Goal: Task Accomplishment & Management: Manage account settings

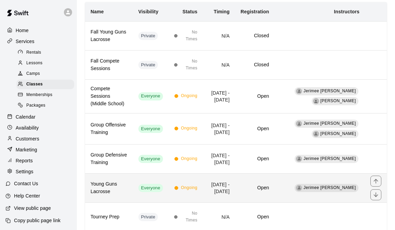
scroll to position [66, 0]
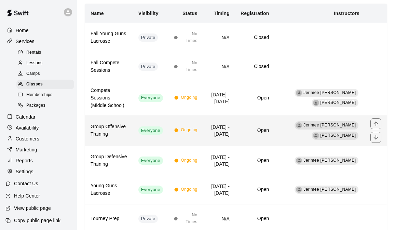
click at [274, 128] on td "Open" at bounding box center [254, 130] width 39 height 31
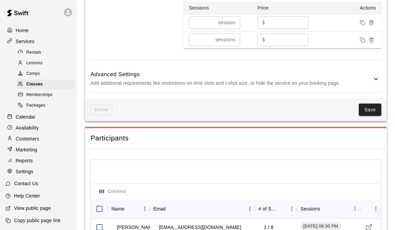
scroll to position [534, 0]
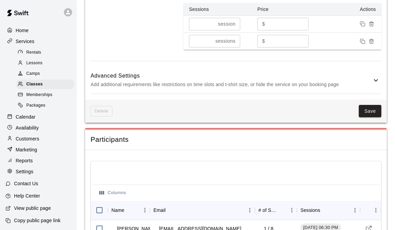
click at [374, 84] on icon at bounding box center [376, 80] width 8 height 8
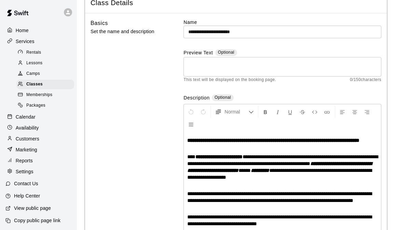
scroll to position [0, 0]
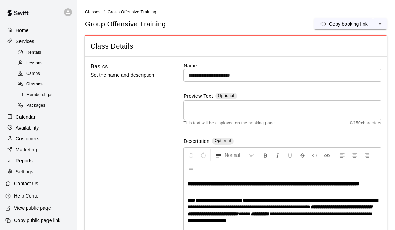
click at [37, 86] on span "Classes" at bounding box center [34, 84] width 16 height 7
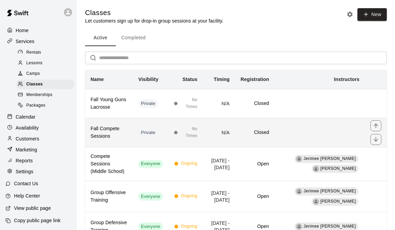
scroll to position [79, 0]
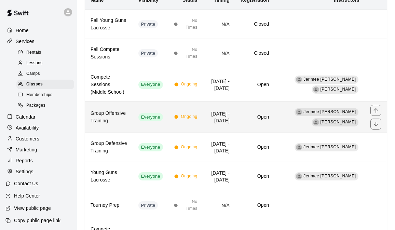
click at [343, 123] on div "[PERSON_NAME]" at bounding box center [335, 122] width 47 height 8
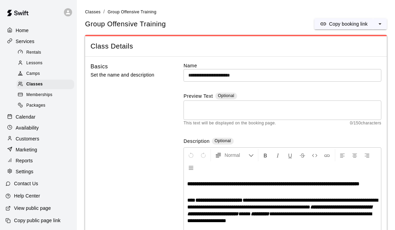
scroll to position [54, 0]
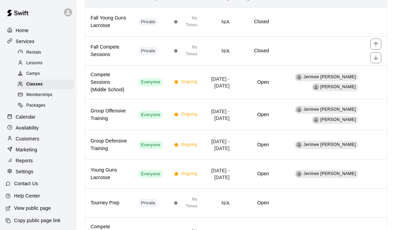
scroll to position [114, 0]
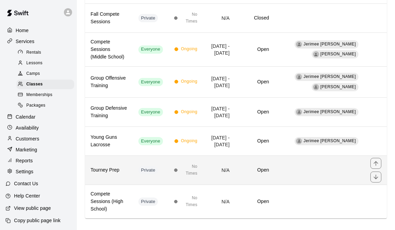
click at [312, 166] on td "simple table" at bounding box center [319, 170] width 91 height 29
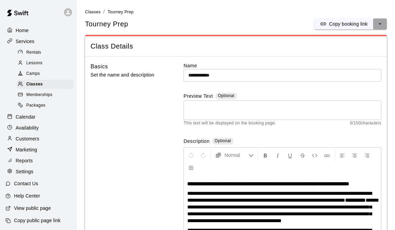
click at [379, 24] on icon "select merge strategy" at bounding box center [379, 23] width 3 height 1
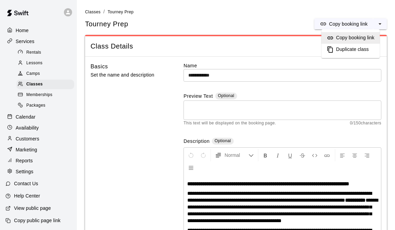
click at [242, 56] on hr at bounding box center [236, 56] width 302 height 0
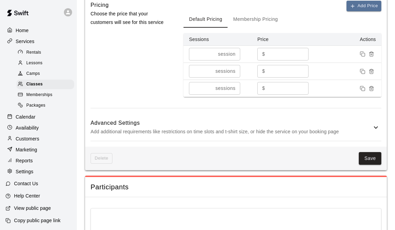
scroll to position [475, 0]
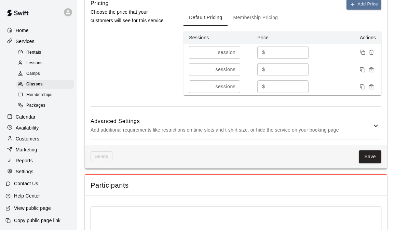
click at [374, 139] on div "Advanced Settings Add additional requirements like restrictions on time slots a…" at bounding box center [236, 125] width 291 height 27
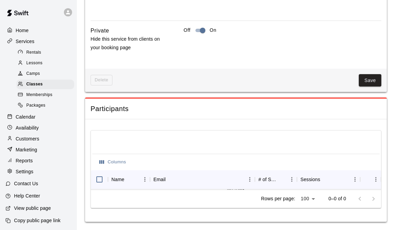
scroll to position [904, 0]
click at [104, 85] on span "Delete" at bounding box center [102, 80] width 22 height 11
click at [101, 85] on span "Delete" at bounding box center [102, 80] width 22 height 11
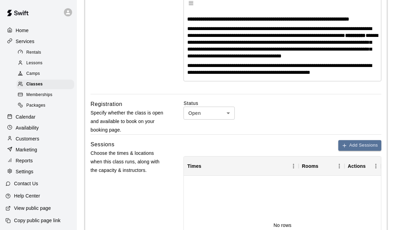
scroll to position [0, 0]
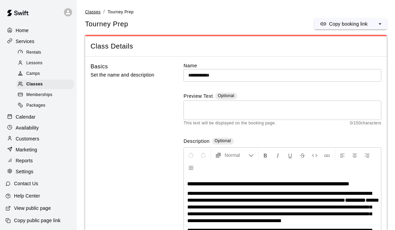
click at [94, 11] on span "Classes" at bounding box center [92, 12] width 15 height 5
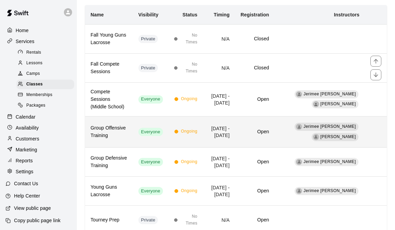
scroll to position [65, 0]
click at [260, 138] on td "Open" at bounding box center [254, 131] width 39 height 31
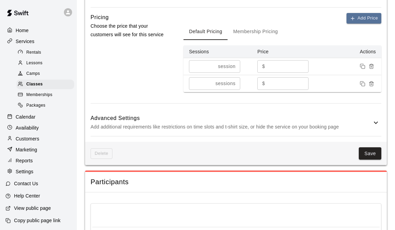
scroll to position [498, 0]
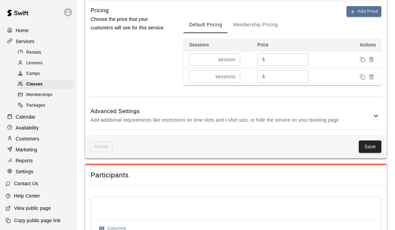
click at [345, 124] on p "Add additional requirements like restrictions on time slots and t-shirt size, o…" at bounding box center [231, 120] width 281 height 9
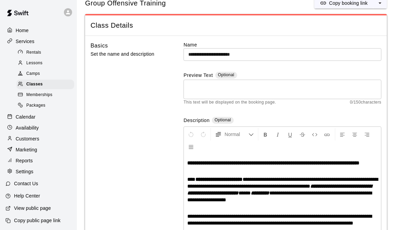
scroll to position [0, 0]
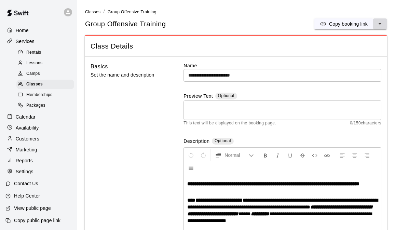
click at [379, 24] on icon "select merge strategy" at bounding box center [379, 23] width 7 height 7
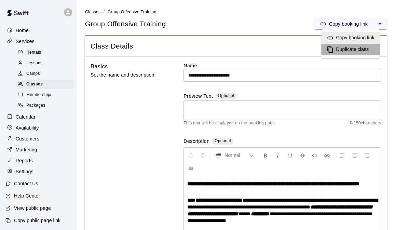
click at [355, 50] on h6 "Duplicate class" at bounding box center [352, 50] width 33 height 8
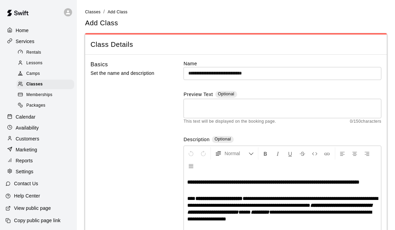
scroll to position [52, 0]
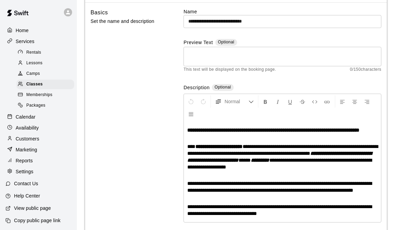
click at [266, 22] on input "**********" at bounding box center [282, 21] width 198 height 13
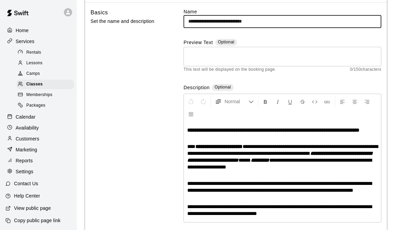
click at [189, 20] on input "**********" at bounding box center [282, 21] width 198 height 13
click at [268, 22] on input "**********" at bounding box center [282, 21] width 198 height 13
drag, startPoint x: 281, startPoint y: 20, endPoint x: 255, endPoint y: 20, distance: 25.6
click at [255, 20] on input "**********" at bounding box center [282, 21] width 198 height 13
type input "**********"
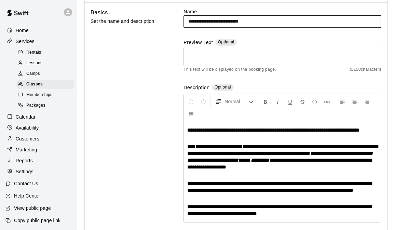
click at [250, 156] on span "**********" at bounding box center [282, 150] width 191 height 12
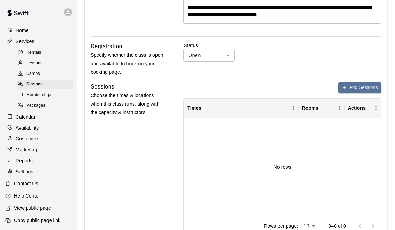
scroll to position [252, 0]
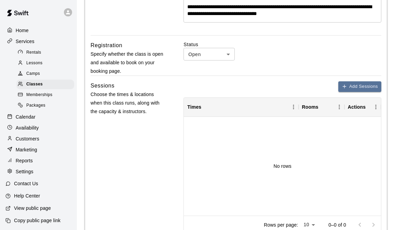
click at [224, 48] on label "Status" at bounding box center [282, 44] width 198 height 7
click at [225, 68] on body "**********" at bounding box center [197, 79] width 395 height 663
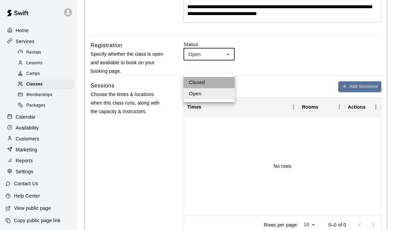
click at [209, 80] on li "Closed" at bounding box center [208, 82] width 51 height 11
type input "******"
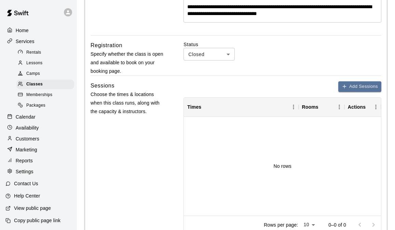
click at [281, 60] on div "Status Closed ****** ​" at bounding box center [282, 50] width 198 height 19
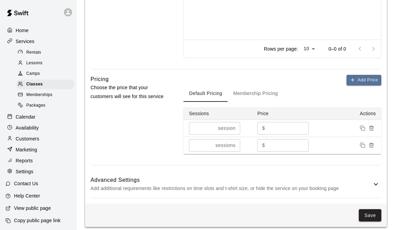
scroll to position [418, 0]
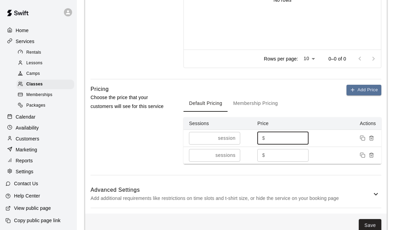
click at [273, 144] on input "**" at bounding box center [288, 138] width 41 height 13
type input "*"
type input "**"
click at [274, 162] on input "***" at bounding box center [288, 155] width 41 height 13
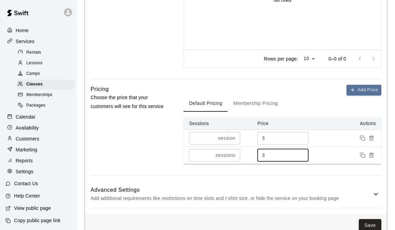
drag, startPoint x: 282, startPoint y: 168, endPoint x: 260, endPoint y: 168, distance: 21.5
click at [260, 162] on div "$ *** ​" at bounding box center [282, 155] width 51 height 13
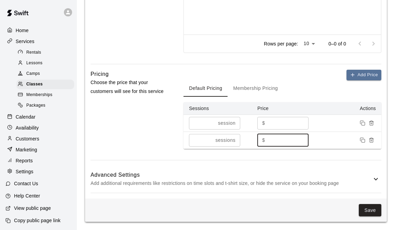
type input "***"
click at [373, 180] on icon at bounding box center [376, 179] width 8 height 8
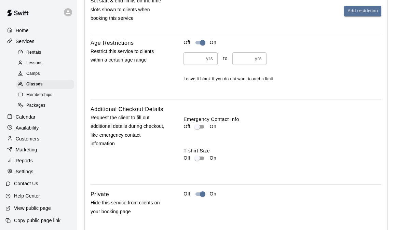
scroll to position [783, 0]
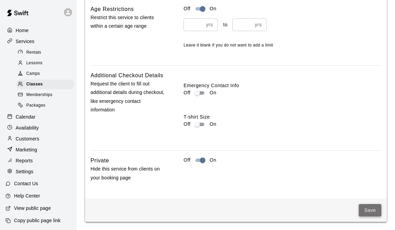
click at [370, 211] on button "Save" at bounding box center [370, 210] width 23 height 13
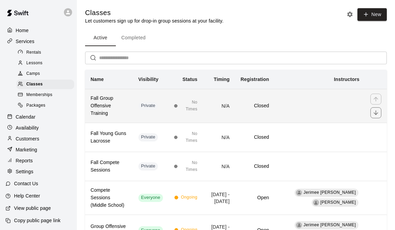
click at [260, 102] on h6 "Closed" at bounding box center [254, 106] width 28 height 8
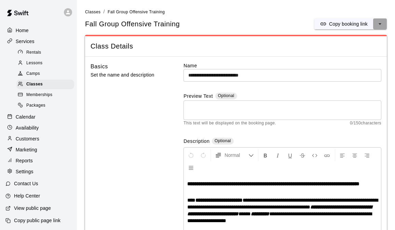
click at [376, 24] on button "select merge strategy" at bounding box center [380, 23] width 14 height 11
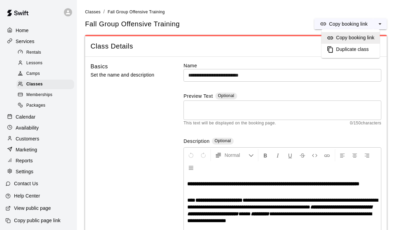
click at [347, 49] on h6 "Duplicate class" at bounding box center [352, 50] width 33 height 8
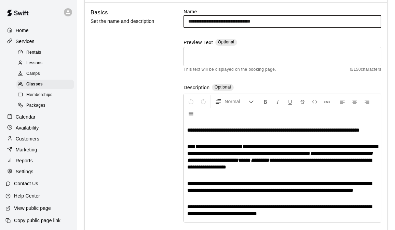
click at [223, 20] on input "**********" at bounding box center [282, 21] width 198 height 13
drag, startPoint x: 285, startPoint y: 19, endPoint x: 258, endPoint y: 20, distance: 27.0
click at [258, 20] on input "**********" at bounding box center [282, 21] width 198 height 13
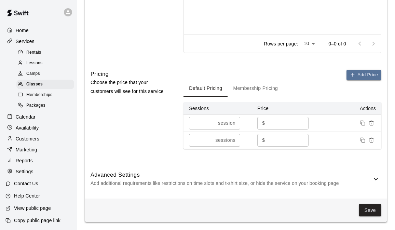
scroll to position [446, 0]
type input "**********"
click at [361, 175] on h6 "Advanced Settings" at bounding box center [231, 174] width 281 height 9
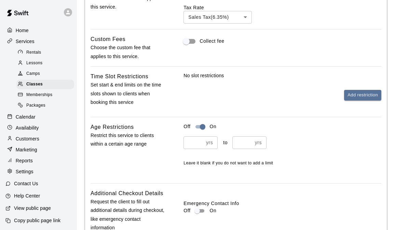
scroll to position [783, 0]
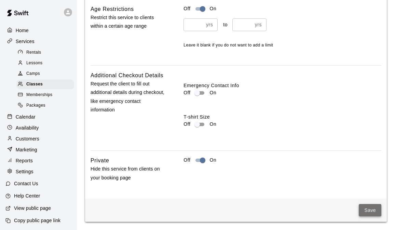
click at [371, 208] on button "Save" at bounding box center [370, 210] width 23 height 13
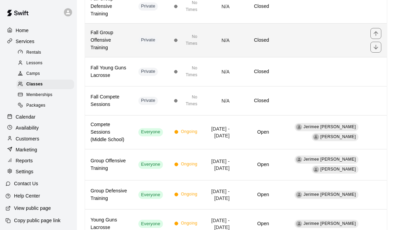
scroll to position [100, 0]
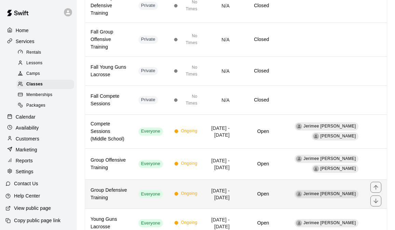
click at [178, 192] on circle "simple table" at bounding box center [176, 193] width 3 height 3
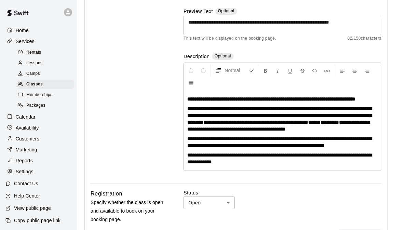
scroll to position [88, 0]
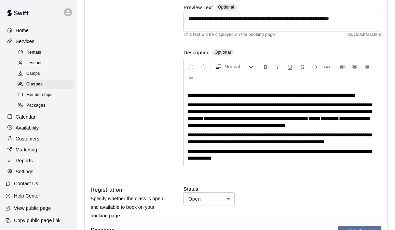
click at [280, 144] on span "**********" at bounding box center [279, 138] width 184 height 12
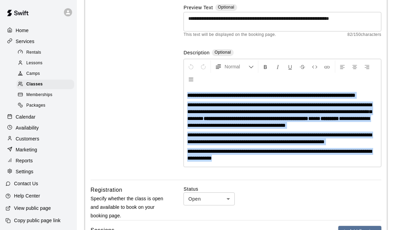
copy div "**********"
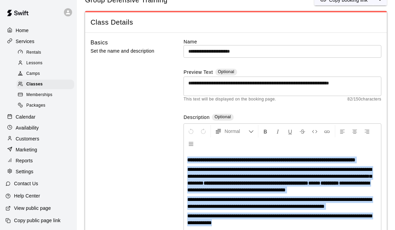
scroll to position [0, 0]
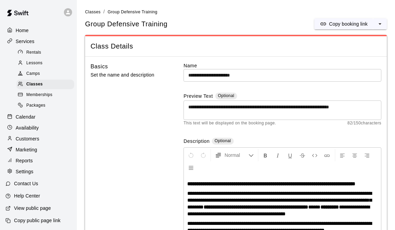
click at [99, 14] on li "Classes" at bounding box center [92, 12] width 15 height 8
click at [96, 12] on span "Classes" at bounding box center [92, 12] width 15 height 5
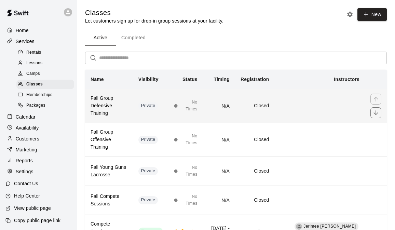
click at [220, 105] on td "N/A" at bounding box center [219, 106] width 32 height 34
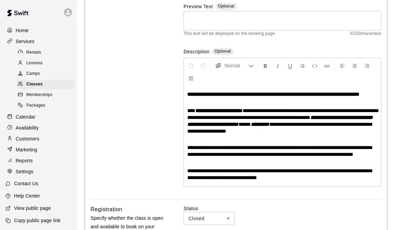
scroll to position [95, 0]
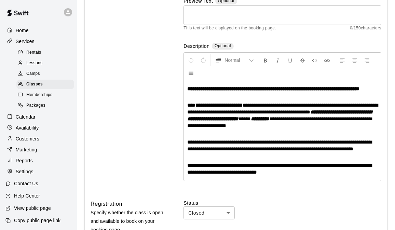
click at [259, 151] on span "**********" at bounding box center [279, 145] width 184 height 12
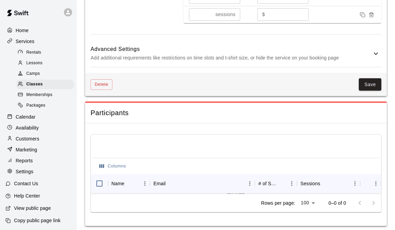
scroll to position [540, 0]
click at [367, 90] on button "Save" at bounding box center [370, 84] width 23 height 13
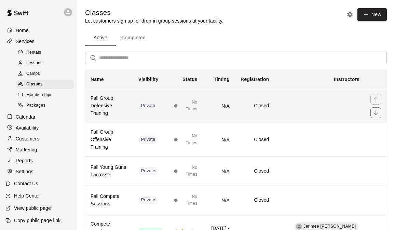
click at [235, 110] on td "N/A" at bounding box center [219, 106] width 32 height 34
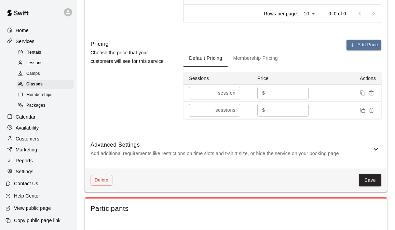
scroll to position [557, 0]
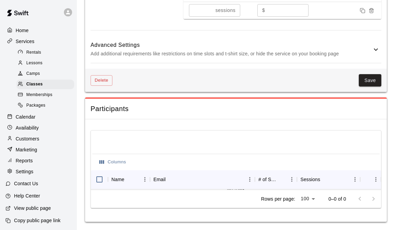
click at [365, 50] on p "Add additional requirements like restrictions on time slots and t-shirt size, o…" at bounding box center [231, 54] width 281 height 9
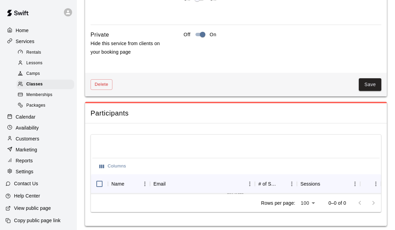
scroll to position [894, 0]
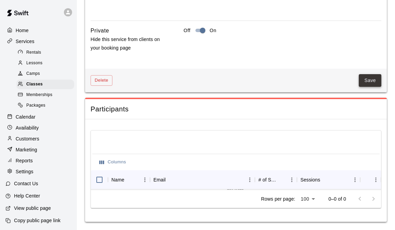
click at [369, 77] on button "Save" at bounding box center [370, 80] width 23 height 13
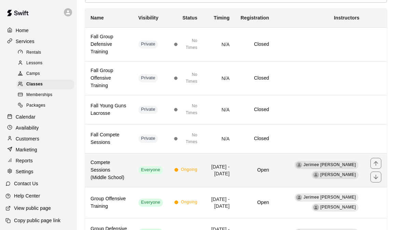
scroll to position [54, 0]
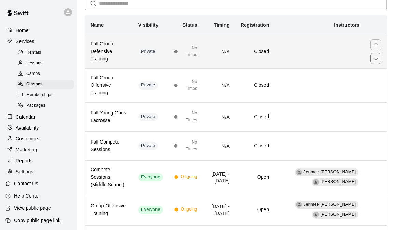
click at [227, 46] on td "N/A" at bounding box center [219, 51] width 32 height 34
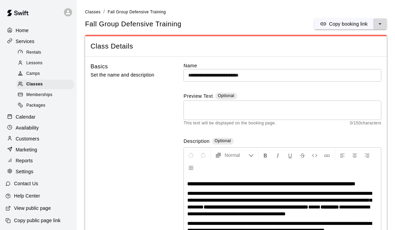
click at [378, 21] on icon "select merge strategy" at bounding box center [379, 23] width 7 height 7
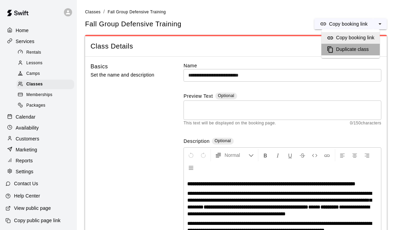
click at [349, 53] on li "Duplicate class" at bounding box center [350, 50] width 58 height 12
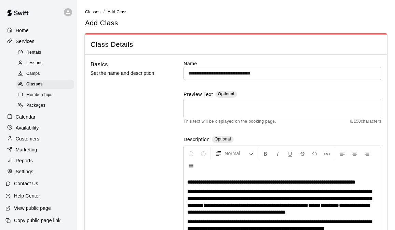
scroll to position [31, 0]
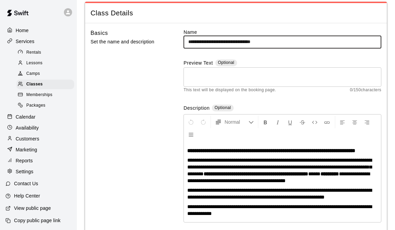
click at [229, 41] on input "**********" at bounding box center [282, 42] width 198 height 13
drag, startPoint x: 283, startPoint y: 42, endPoint x: 250, endPoint y: 40, distance: 33.2
click at [250, 40] on input "**********" at bounding box center [282, 42] width 198 height 13
type input "**********"
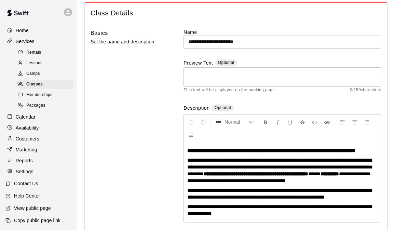
click at [316, 183] on span "**********" at bounding box center [278, 177] width 182 height 12
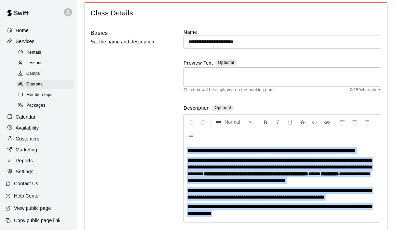
copy div "**********"
paste div
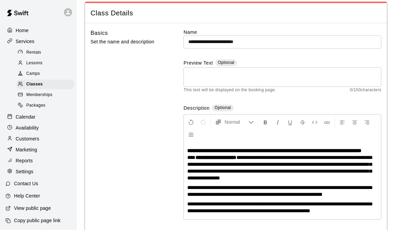
click at [220, 160] on strong "**********" at bounding box center [215, 157] width 41 height 5
click at [288, 173] on span "**********" at bounding box center [279, 168] width 184 height 26
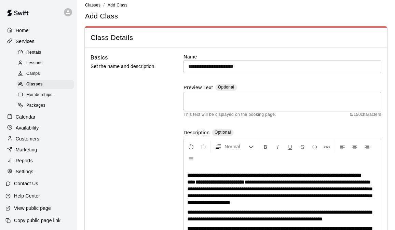
scroll to position [0, 0]
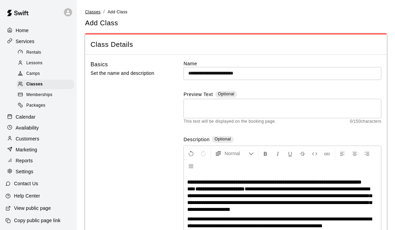
click at [93, 12] on span "Classes" at bounding box center [92, 12] width 15 height 5
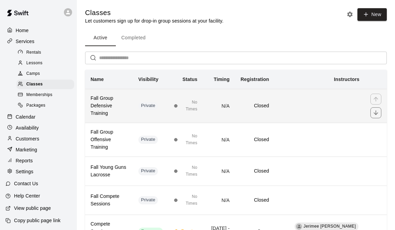
click at [180, 110] on div "No Times" at bounding box center [186, 106] width 24 height 14
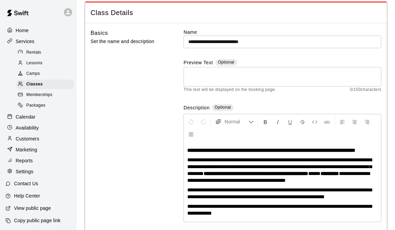
scroll to position [12, 0]
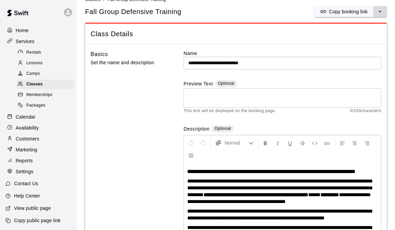
click at [378, 9] on icon "select merge strategy" at bounding box center [379, 11] width 7 height 7
click at [346, 33] on h6 "Duplicate class" at bounding box center [352, 37] width 33 height 8
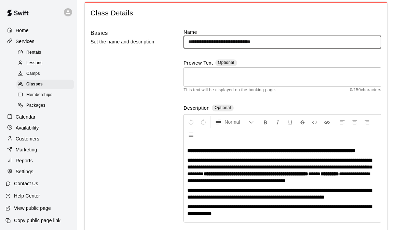
click at [227, 42] on input "**********" at bounding box center [282, 42] width 198 height 13
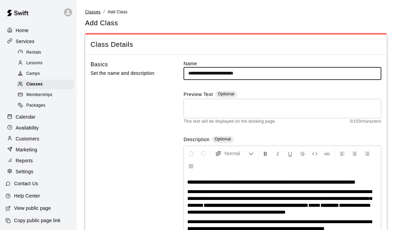
type input "**********"
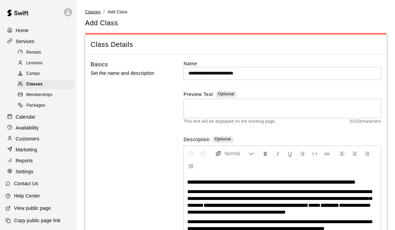
click at [94, 11] on span "Classes" at bounding box center [92, 12] width 15 height 5
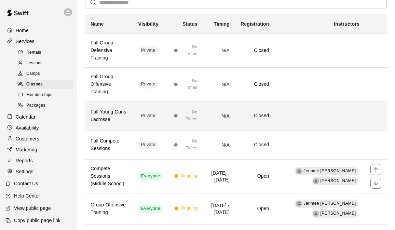
scroll to position [55, 0]
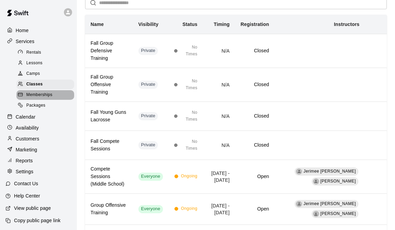
click at [51, 94] on span "Memberships" at bounding box center [39, 95] width 26 height 7
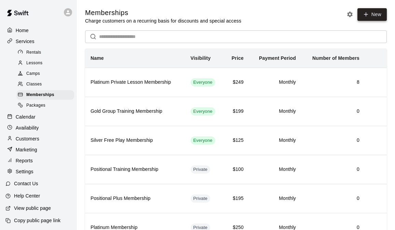
click at [381, 12] on link "New" at bounding box center [371, 14] width 29 height 13
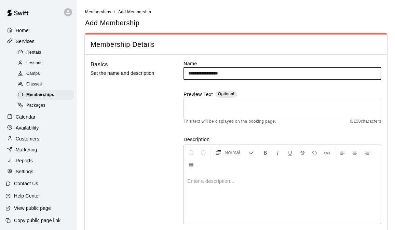
type input "**********"
click at [221, 109] on textarea at bounding box center [282, 108] width 188 height 14
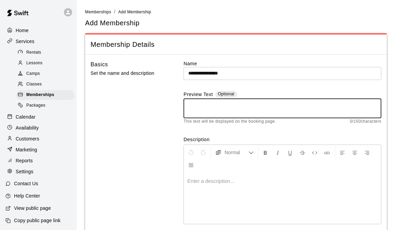
click at [222, 196] on div at bounding box center [282, 197] width 197 height 51
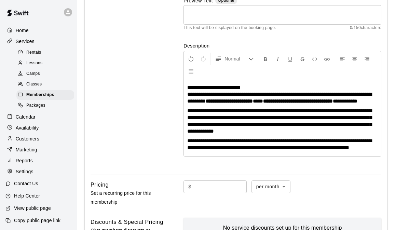
scroll to position [97, 0]
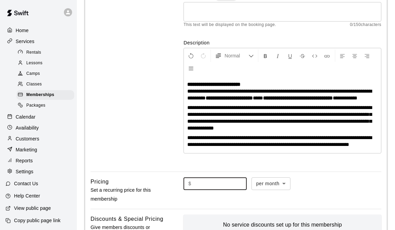
click at [224, 190] on input "text" at bounding box center [220, 183] width 53 height 13
type input "***"
click at [371, 166] on div "**********" at bounding box center [282, 64] width 198 height 203
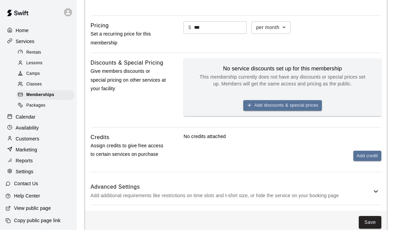
scroll to position [262, 0]
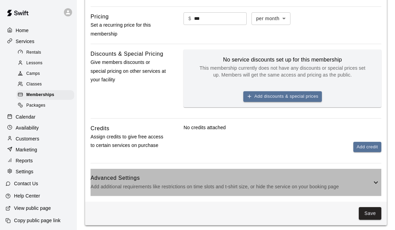
click at [365, 182] on h6 "Advanced Settings" at bounding box center [231, 178] width 281 height 9
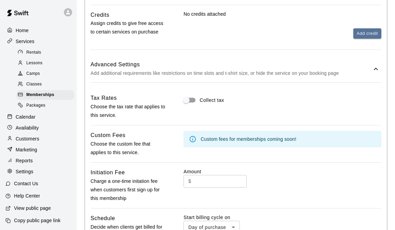
scroll to position [386, 0]
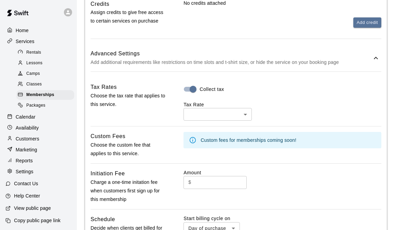
click at [214, 123] on body "**********" at bounding box center [197, 31] width 395 height 834
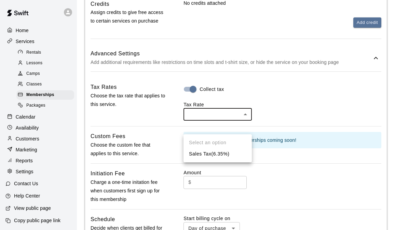
click at [215, 151] on li "Sales Tax ( 6.35 %)" at bounding box center [217, 153] width 68 height 11
type input "***"
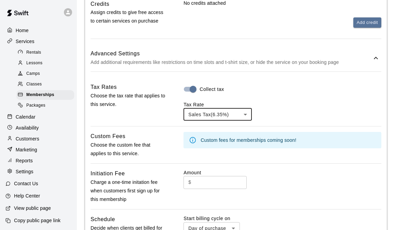
click at [307, 121] on div "Sales Tax ( 6.35 %) *** ​" at bounding box center [282, 114] width 198 height 13
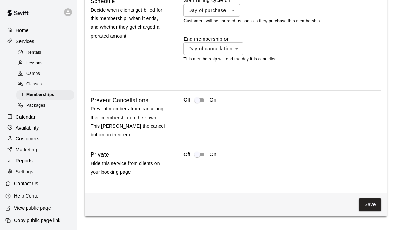
scroll to position [609, 0]
click at [212, 158] on p "On" at bounding box center [212, 154] width 7 height 7
click at [201, 158] on div "**********" at bounding box center [236, 21] width 291 height 312
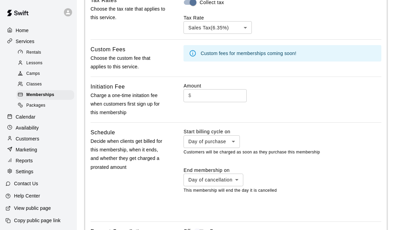
scroll to position [603, 0]
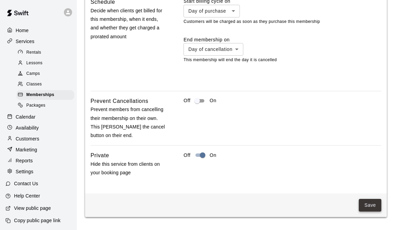
click at [373, 211] on button "Save" at bounding box center [370, 205] width 23 height 13
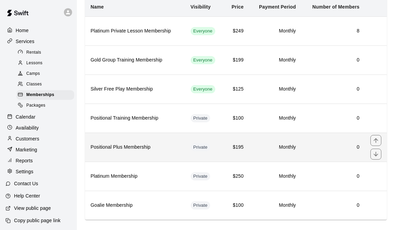
scroll to position [60, 0]
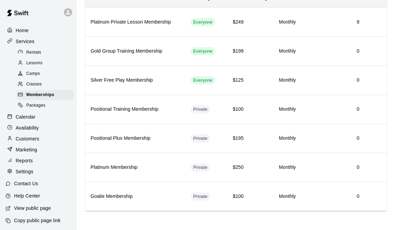
click at [44, 83] on div "Classes" at bounding box center [45, 85] width 58 height 10
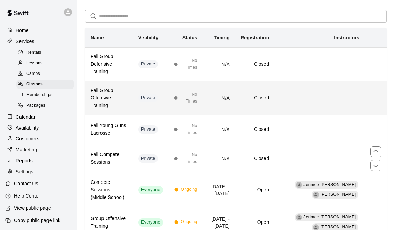
scroll to position [40, 0]
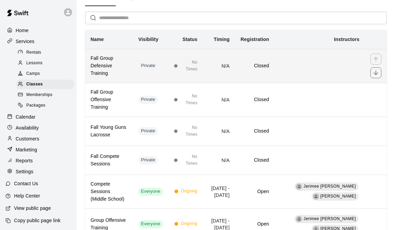
click at [214, 66] on td "N/A" at bounding box center [219, 66] width 32 height 34
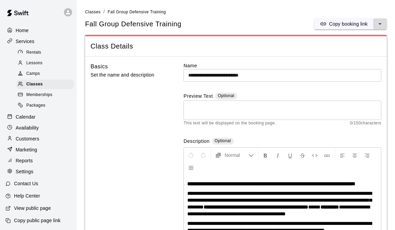
click at [378, 27] on icon "select merge strategy" at bounding box center [379, 23] width 7 height 7
click at [357, 47] on h6 "Duplicate class" at bounding box center [352, 50] width 33 height 8
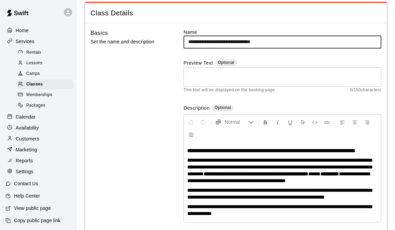
click at [204, 42] on input "**********" at bounding box center [282, 42] width 198 height 13
click at [225, 42] on input "**********" at bounding box center [282, 42] width 198 height 13
drag, startPoint x: 225, startPoint y: 42, endPoint x: 201, endPoint y: 42, distance: 24.3
click at [201, 42] on input "**********" at bounding box center [282, 42] width 198 height 13
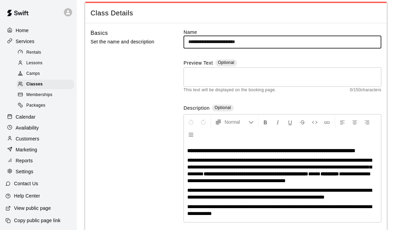
drag, startPoint x: 258, startPoint y: 42, endPoint x: 234, endPoint y: 40, distance: 23.7
click at [234, 40] on input "**********" at bounding box center [282, 42] width 198 height 13
type input "**********"
click at [234, 166] on span "**********" at bounding box center [279, 166] width 184 height 19
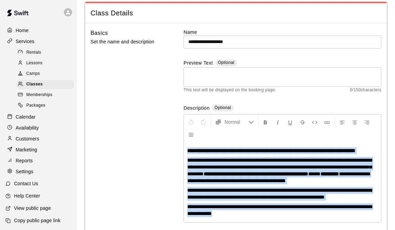
copy div "**********"
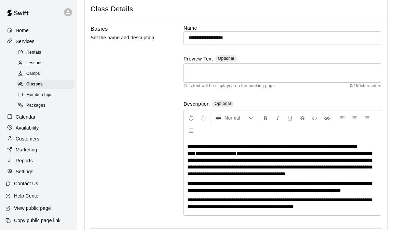
scroll to position [61, 0]
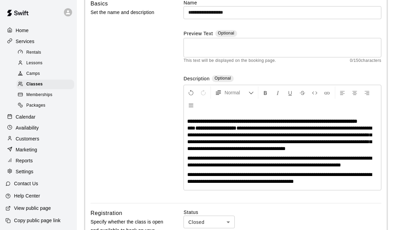
click at [222, 130] on strong "**********" at bounding box center [215, 127] width 41 height 5
click at [301, 150] on span "**********" at bounding box center [279, 138] width 184 height 26
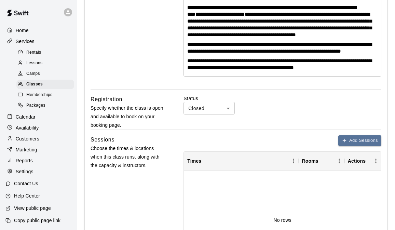
scroll to position [175, 0]
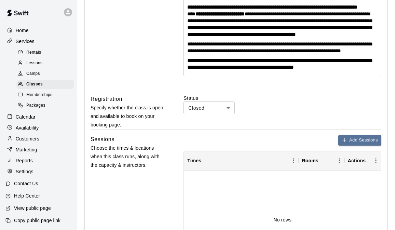
click at [216, 129] on body "**********" at bounding box center [197, 144] width 395 height 639
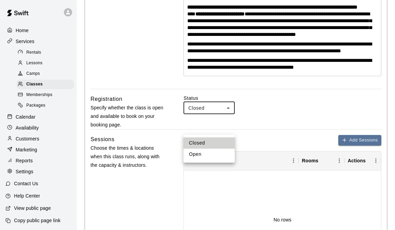
click at [264, 128] on div at bounding box center [197, 115] width 395 height 230
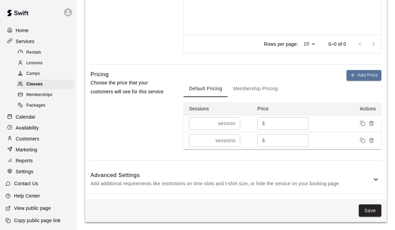
scroll to position [425, 0]
click at [379, 183] on icon at bounding box center [376, 179] width 8 height 8
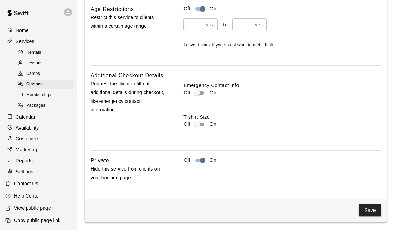
scroll to position [764, 0]
click at [370, 213] on button "Save" at bounding box center [370, 210] width 23 height 13
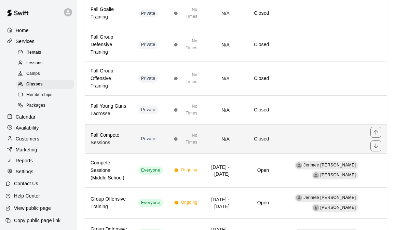
scroll to position [95, 0]
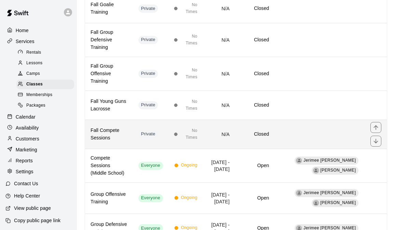
click at [263, 130] on h6 "Closed" at bounding box center [254, 134] width 28 height 8
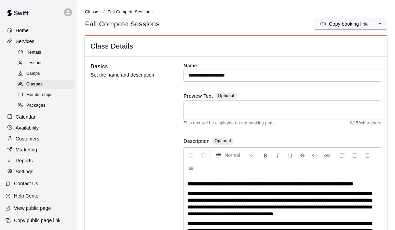
click at [95, 10] on span "Classes" at bounding box center [92, 12] width 15 height 5
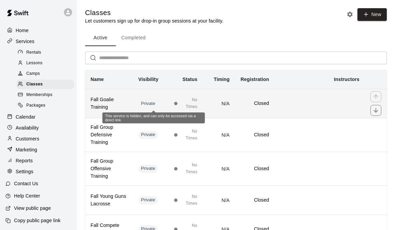
click at [147, 106] on span "Private" at bounding box center [148, 103] width 20 height 6
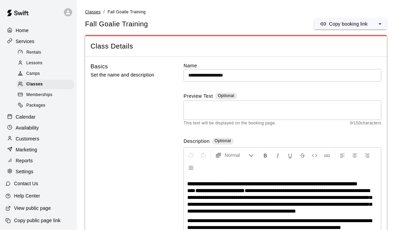
click at [93, 12] on span "Classes" at bounding box center [92, 12] width 15 height 5
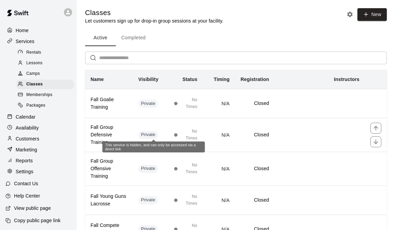
click at [156, 139] on div "This service is hidden, and can only be accessed via a direct link" at bounding box center [153, 145] width 102 height 16
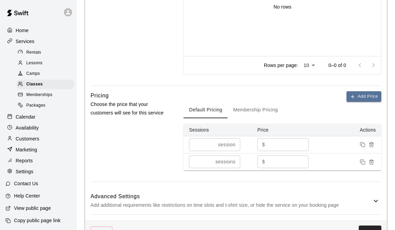
scroll to position [394, 0]
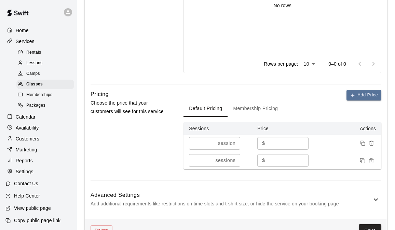
click at [280, 167] on input "***" at bounding box center [288, 160] width 41 height 13
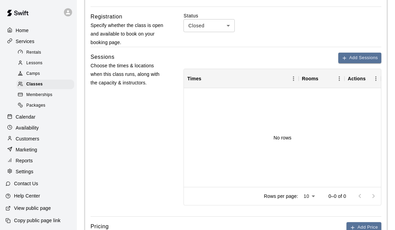
scroll to position [557, 0]
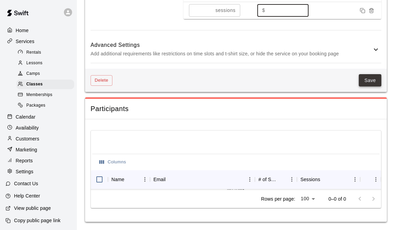
type input "***"
click at [372, 80] on button "Save" at bounding box center [370, 80] width 23 height 13
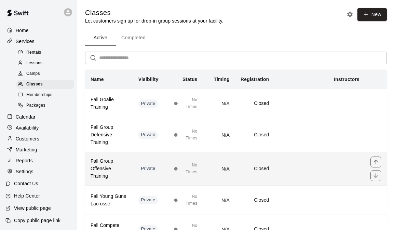
click at [157, 170] on td "Private" at bounding box center [151, 169] width 36 height 34
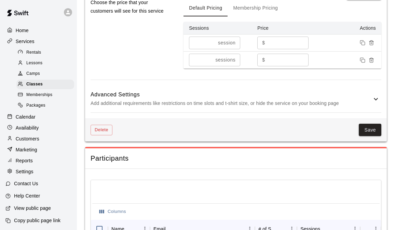
scroll to position [509, 0]
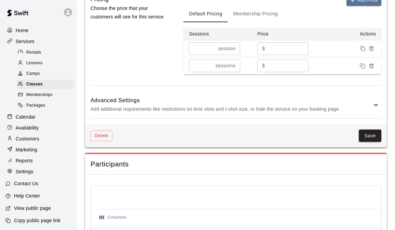
click at [278, 72] on input "***" at bounding box center [288, 65] width 41 height 13
type input "***"
click at [374, 142] on button "Save" at bounding box center [370, 135] width 23 height 13
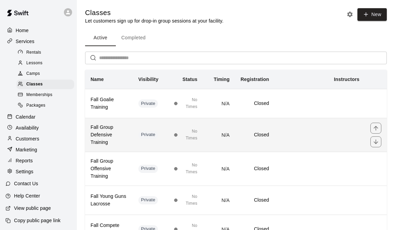
click at [143, 124] on td "Private" at bounding box center [151, 135] width 36 height 34
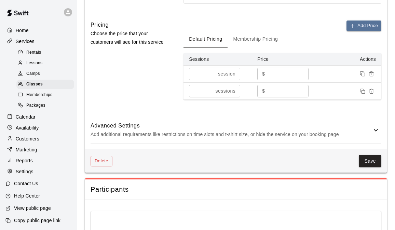
scroll to position [462, 0]
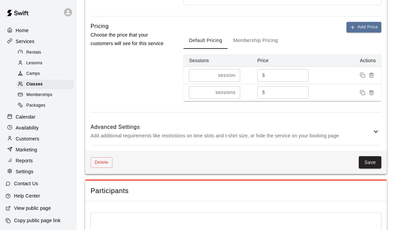
click at [279, 99] on input "***" at bounding box center [288, 92] width 41 height 13
type input "***"
click at [367, 169] on button "Save" at bounding box center [370, 162] width 23 height 13
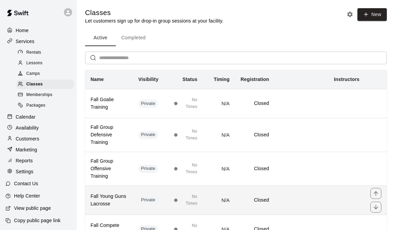
click at [175, 187] on td "No Times" at bounding box center [185, 199] width 34 height 29
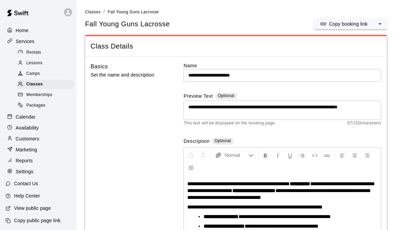
click at [95, 9] on link "Classes" at bounding box center [92, 11] width 15 height 5
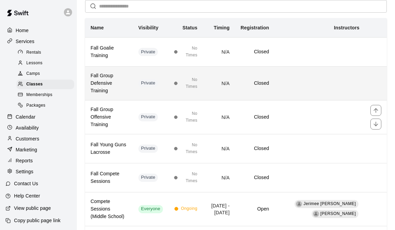
scroll to position [63, 0]
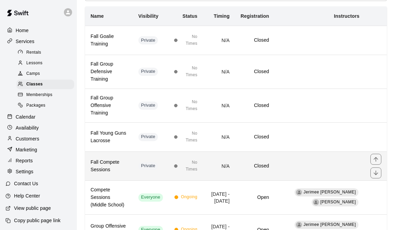
click at [184, 159] on div "No Times" at bounding box center [186, 166] width 24 height 14
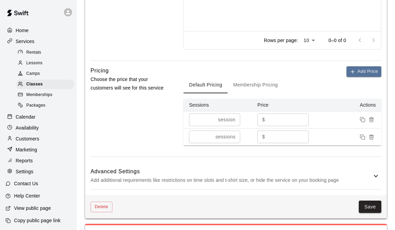
scroll to position [410, 0]
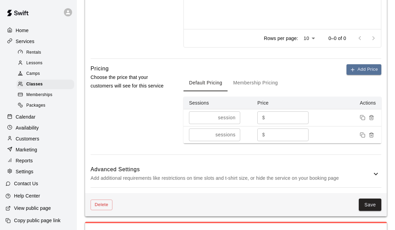
click at [286, 141] on input "***" at bounding box center [288, 134] width 41 height 13
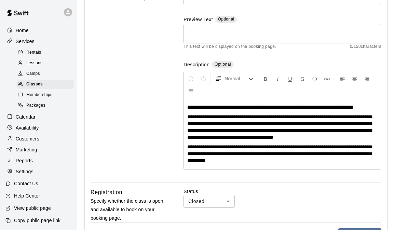
scroll to position [0, 0]
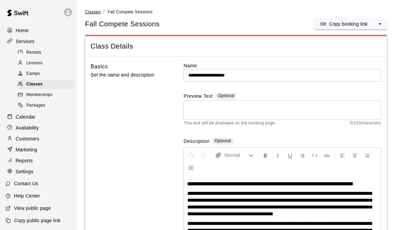
click at [96, 12] on span "Classes" at bounding box center [92, 12] width 15 height 5
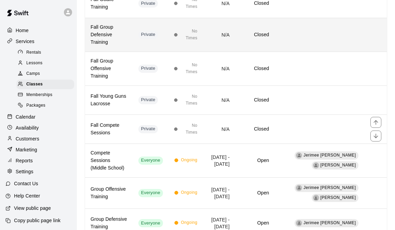
scroll to position [100, 0]
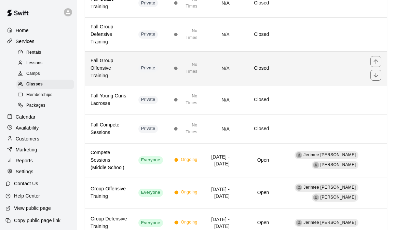
click at [225, 66] on td "N/A" at bounding box center [219, 68] width 32 height 34
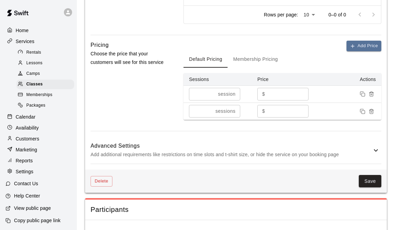
scroll to position [465, 0]
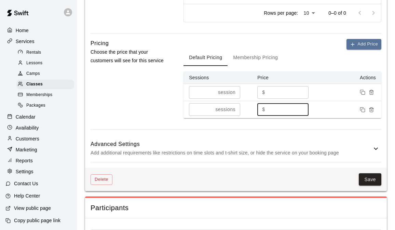
click at [282, 116] on input "***" at bounding box center [288, 109] width 41 height 13
type input "***"
click at [362, 186] on button "Save" at bounding box center [370, 179] width 23 height 13
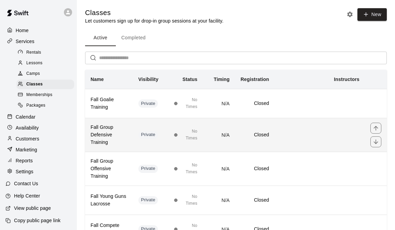
click at [141, 131] on td "Private" at bounding box center [151, 135] width 36 height 34
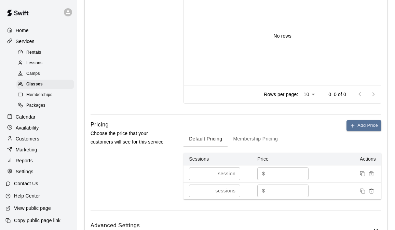
scroll to position [422, 0]
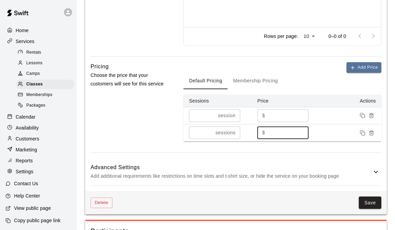
drag, startPoint x: 278, startPoint y: 147, endPoint x: 271, endPoint y: 146, distance: 7.9
click at [271, 139] on input "***" at bounding box center [288, 132] width 41 height 13
type input "***"
click at [375, 209] on button "Save" at bounding box center [370, 202] width 23 height 13
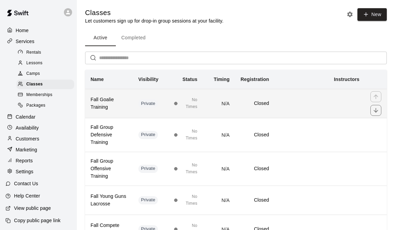
click at [112, 101] on h6 "Fall Goalie Training" at bounding box center [109, 103] width 37 height 15
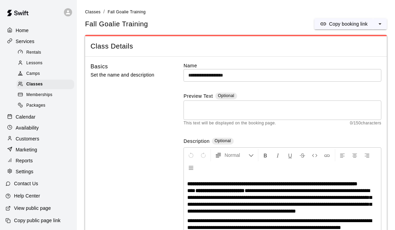
click at [92, 9] on li "Classes" at bounding box center [92, 12] width 15 height 8
click at [95, 13] on span "Classes" at bounding box center [92, 12] width 15 height 5
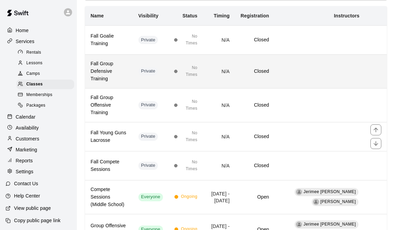
scroll to position [64, 0]
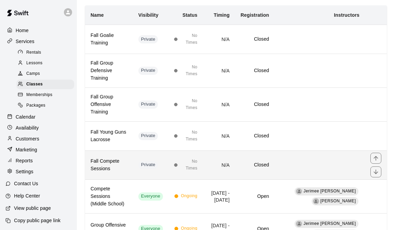
click at [119, 157] on h6 "Fall Compete Sessions" at bounding box center [109, 164] width 37 height 15
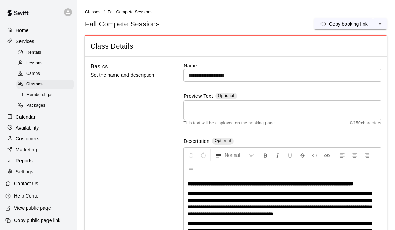
click at [91, 10] on span "Classes" at bounding box center [92, 12] width 15 height 5
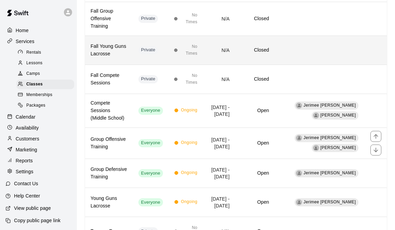
scroll to position [202, 0]
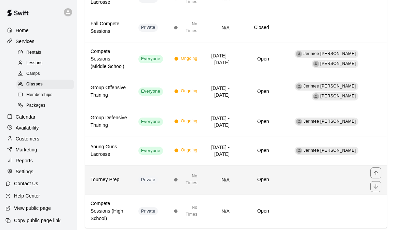
click at [267, 174] on td "Open" at bounding box center [254, 179] width 39 height 29
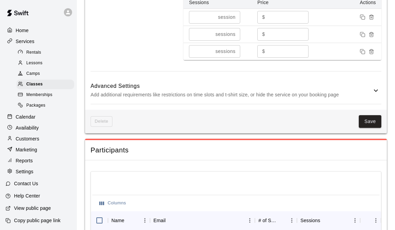
scroll to position [506, 0]
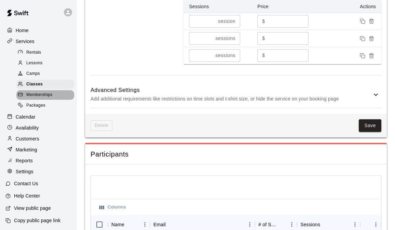
click at [51, 96] on span "Memberships" at bounding box center [39, 95] width 26 height 7
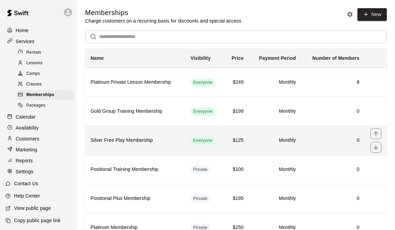
scroll to position [60, 0]
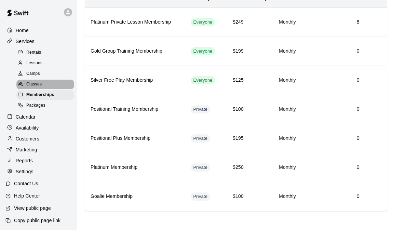
click at [39, 82] on span "Classes" at bounding box center [33, 84] width 15 height 7
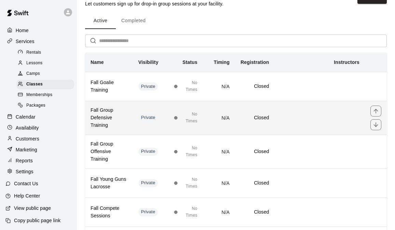
scroll to position [28, 0]
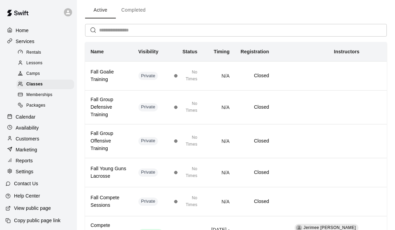
click at [39, 64] on span "Lessons" at bounding box center [34, 63] width 16 height 7
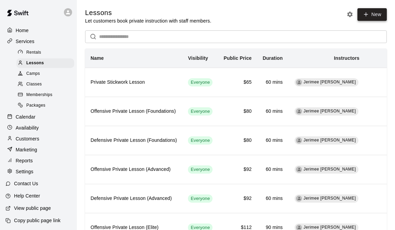
click at [363, 16] on icon at bounding box center [366, 14] width 6 height 6
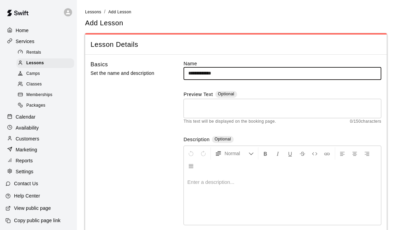
type input "**********"
click at [225, 109] on textarea at bounding box center [282, 108] width 188 height 14
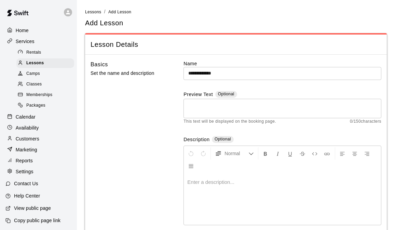
click at [217, 189] on div at bounding box center [282, 199] width 197 height 51
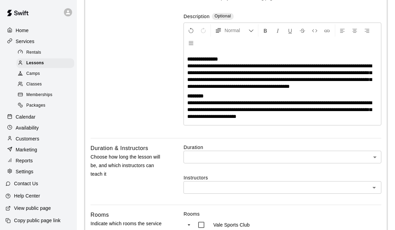
scroll to position [132, 0]
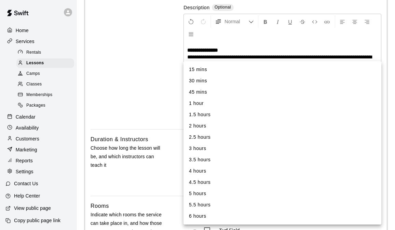
click at [251, 158] on body "**********" at bounding box center [197, 186] width 395 height 637
click at [201, 102] on li "1 hour" at bounding box center [282, 103] width 198 height 11
type input "**"
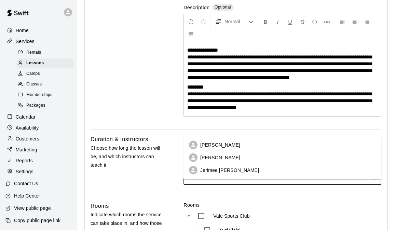
click at [233, 183] on input "text" at bounding box center [276, 178] width 182 height 9
click at [228, 170] on p "Jerimee [PERSON_NAME]" at bounding box center [229, 170] width 59 height 7
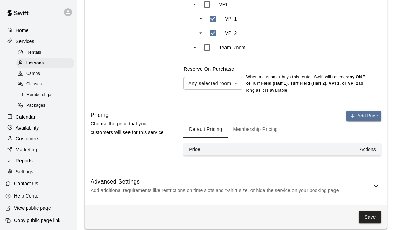
scroll to position [418, 0]
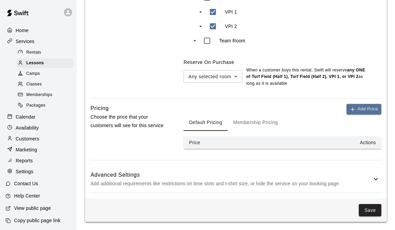
click at [362, 110] on button "Add Price" at bounding box center [363, 109] width 35 height 11
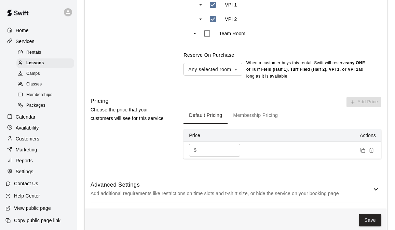
click at [223, 156] on input "*" at bounding box center [219, 150] width 41 height 13
type input "*"
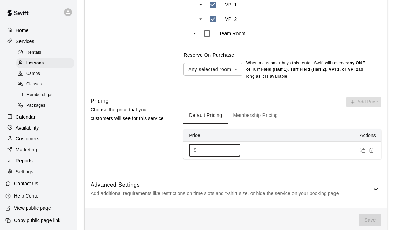
type input "*"
type input "**"
click at [254, 124] on button "Membership Pricing" at bounding box center [255, 115] width 56 height 16
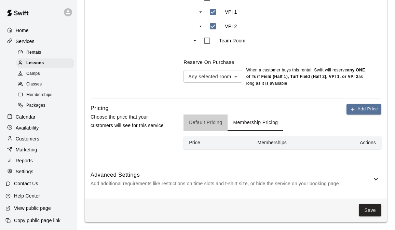
click at [211, 117] on button "Default Pricing" at bounding box center [205, 122] width 44 height 16
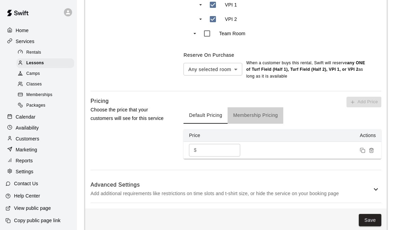
click at [256, 122] on button "Membership Pricing" at bounding box center [255, 115] width 56 height 16
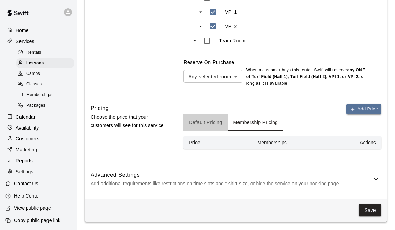
click at [205, 122] on button "Default Pricing" at bounding box center [205, 122] width 44 height 16
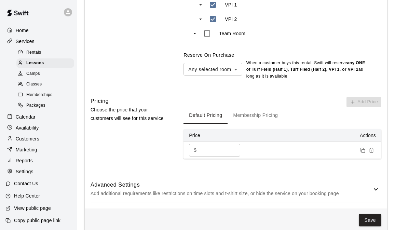
click at [376, 193] on icon at bounding box center [376, 189] width 8 height 8
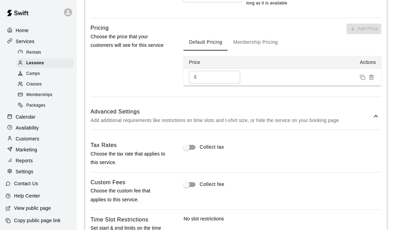
scroll to position [494, 0]
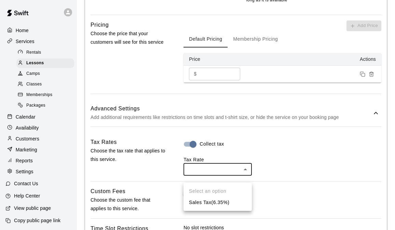
click at [204, 202] on li "Sales Tax ( 6.35 %)" at bounding box center [217, 202] width 68 height 11
type input "***"
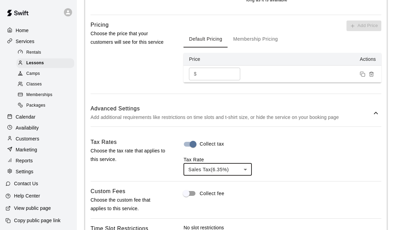
click at [268, 147] on div "Collect tax Tax Rate Sales Tax ( 6.35 %) *** ​" at bounding box center [282, 157] width 198 height 38
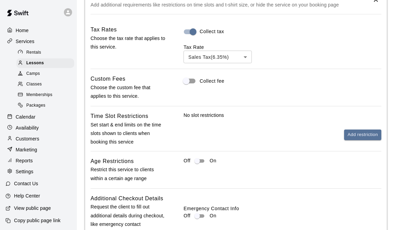
scroll to position [706, 0]
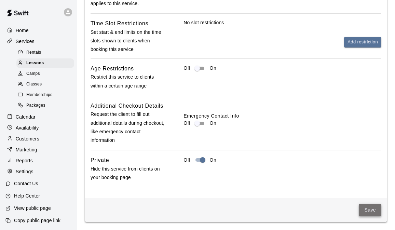
click at [368, 211] on button "Save" at bounding box center [370, 210] width 23 height 13
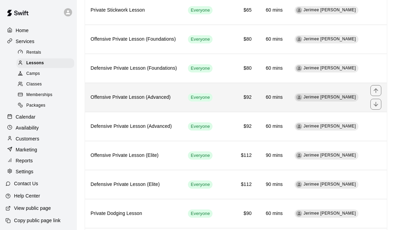
scroll to position [148, 0]
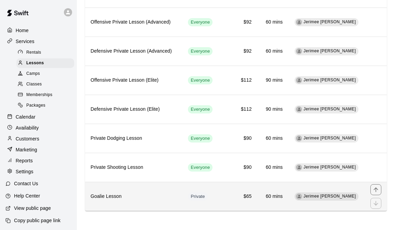
click at [251, 195] on h6 "$65" at bounding box center [237, 197] width 28 height 8
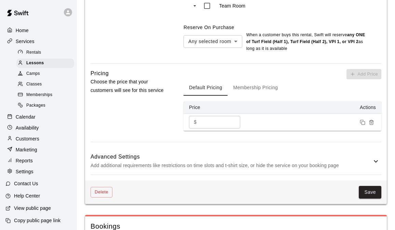
scroll to position [431, 0]
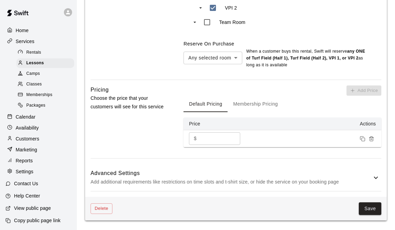
click at [375, 182] on icon at bounding box center [376, 178] width 8 height 8
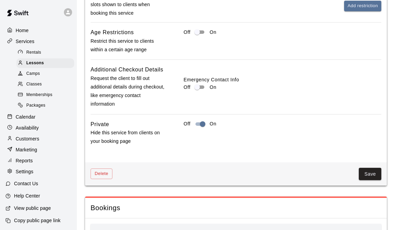
scroll to position [736, 0]
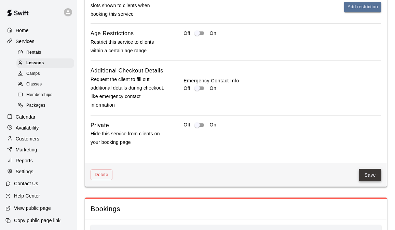
click at [374, 180] on button "Save" at bounding box center [370, 175] width 23 height 13
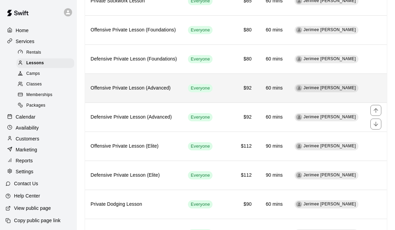
scroll to position [148, 0]
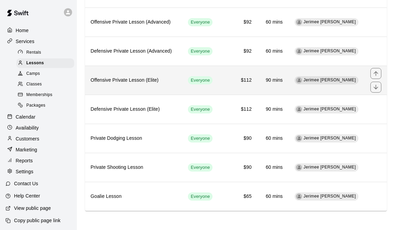
click at [150, 78] on h6 "Offensive Private Lesson (Elite)" at bounding box center [134, 81] width 86 height 8
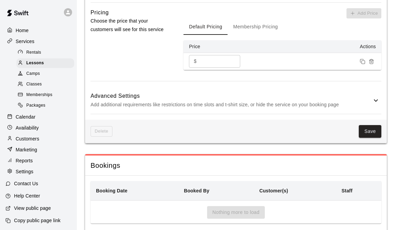
scroll to position [625, 0]
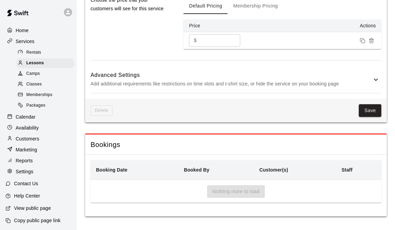
click at [378, 78] on icon at bounding box center [376, 79] width 8 height 8
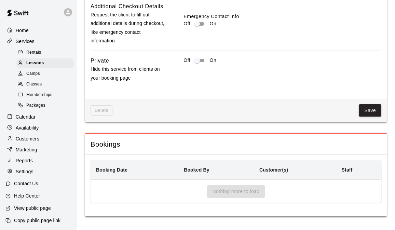
scroll to position [957, 0]
click at [370, 113] on button "Save" at bounding box center [370, 110] width 23 height 13
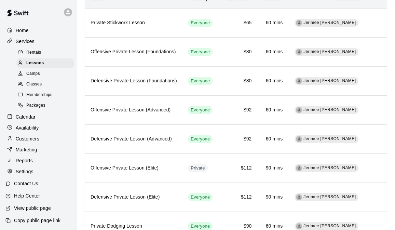
scroll to position [148, 0]
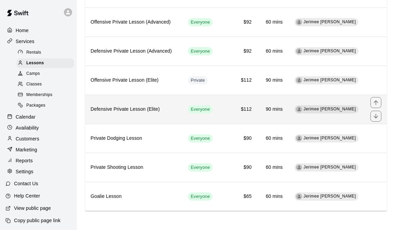
click at [174, 105] on th "Defensive Private Lesson (Elite)" at bounding box center [133, 109] width 97 height 29
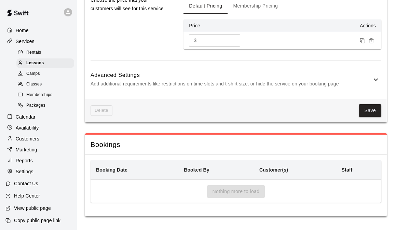
scroll to position [618, 0]
click at [380, 81] on div "Advanced Settings Add additional requirements like restrictions on time slots a…" at bounding box center [236, 79] width 291 height 27
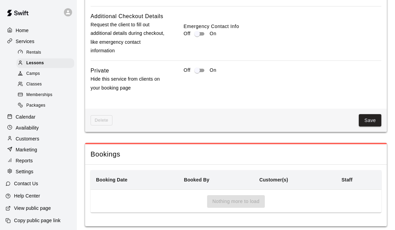
scroll to position [932, 0]
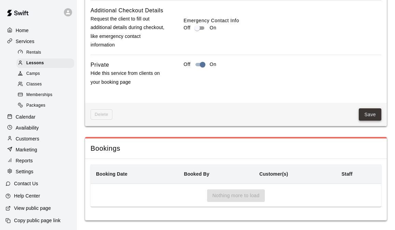
click at [363, 121] on button "Save" at bounding box center [370, 114] width 23 height 13
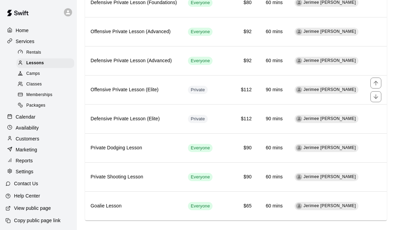
scroll to position [148, 0]
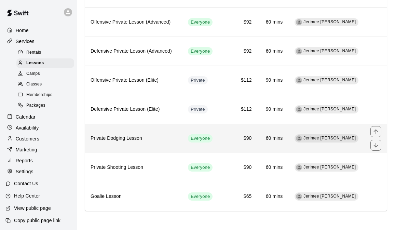
click at [251, 135] on h6 "$90" at bounding box center [237, 139] width 28 height 8
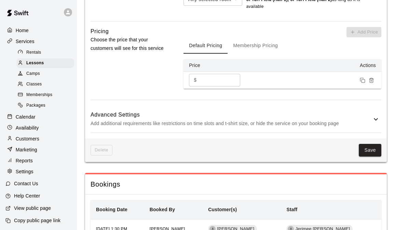
scroll to position [499, 0]
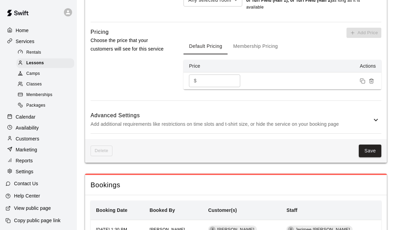
click at [361, 120] on h6 "Advanced Settings" at bounding box center [231, 115] width 281 height 9
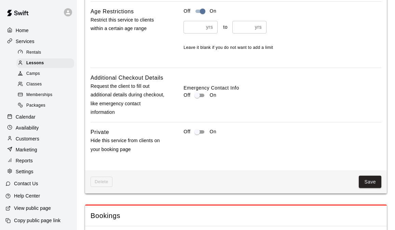
scroll to position [780, 0]
click at [370, 188] on button "Save" at bounding box center [370, 181] width 23 height 13
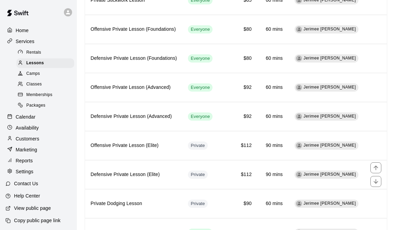
scroll to position [148, 0]
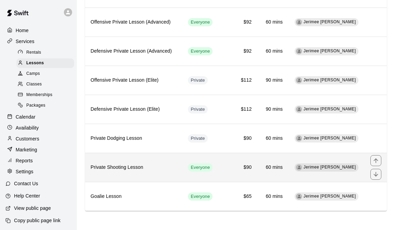
click at [257, 166] on td "$90" at bounding box center [237, 167] width 39 height 29
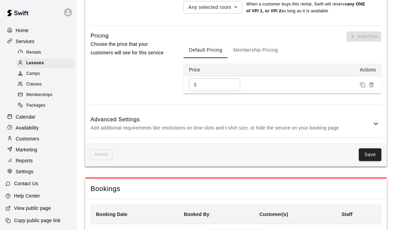
scroll to position [495, 0]
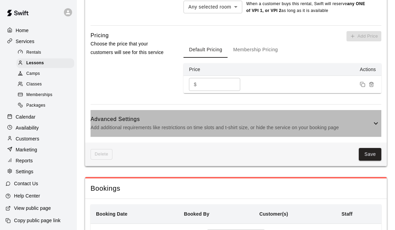
click at [375, 125] on div "Advanced Settings Add additional requirements like restrictions on time slots a…" at bounding box center [236, 123] width 291 height 27
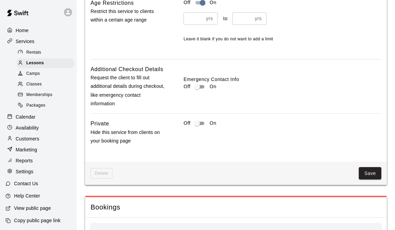
scroll to position [808, 0]
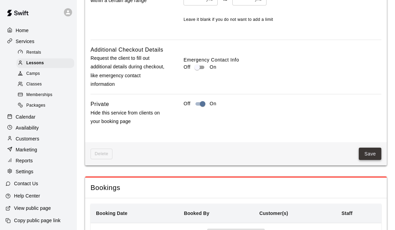
click at [363, 160] on button "Save" at bounding box center [370, 154] width 23 height 13
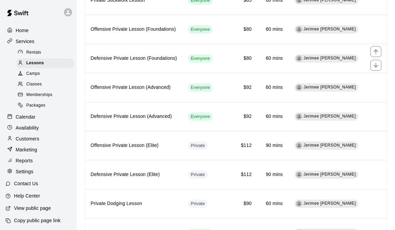
scroll to position [148, 0]
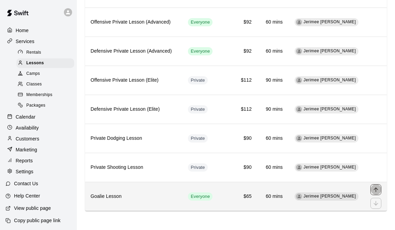
click at [378, 186] on icon "move item up" at bounding box center [375, 189] width 7 height 7
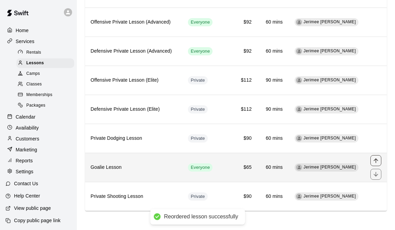
click at [378, 159] on icon "move item up" at bounding box center [375, 160] width 7 height 7
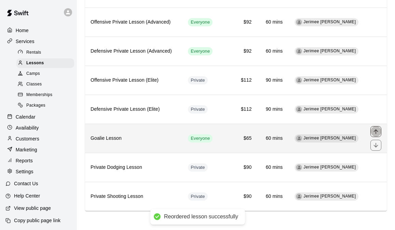
click at [377, 128] on icon "move item up" at bounding box center [375, 131] width 7 height 7
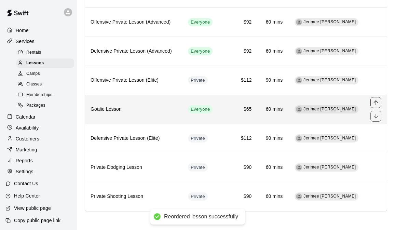
click at [374, 105] on icon "move item up" at bounding box center [375, 102] width 7 height 7
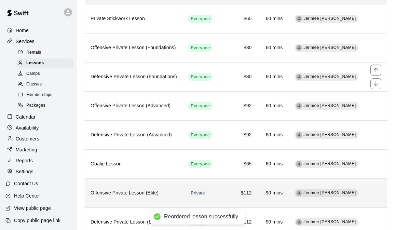
scroll to position [69, 0]
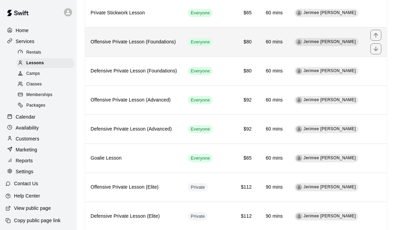
click at [255, 49] on td "$80" at bounding box center [237, 41] width 39 height 29
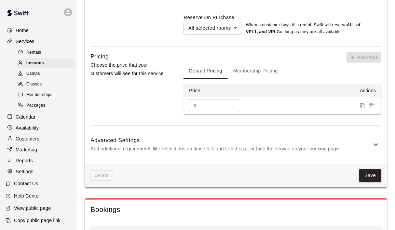
scroll to position [499, 0]
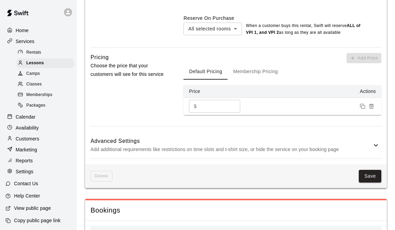
click at [205, 112] on input "**" at bounding box center [219, 106] width 41 height 13
type input "*"
type input "**"
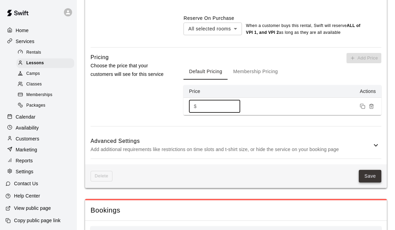
click at [368, 182] on button "Save" at bounding box center [370, 176] width 23 height 13
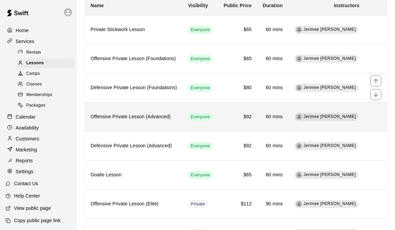
scroll to position [51, 0]
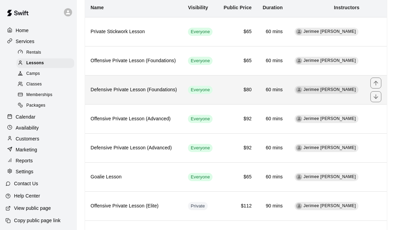
click at [251, 90] on h6 "$80" at bounding box center [237, 90] width 28 height 8
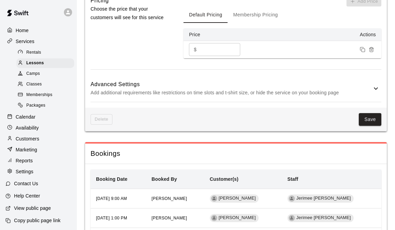
scroll to position [558, 0]
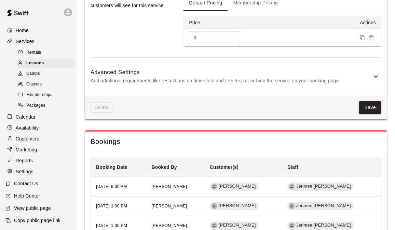
click at [209, 44] on input "**" at bounding box center [219, 37] width 41 height 13
type input "*"
type input "**"
click at [368, 114] on button "Save" at bounding box center [370, 107] width 23 height 13
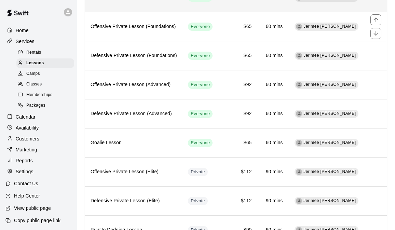
scroll to position [86, 0]
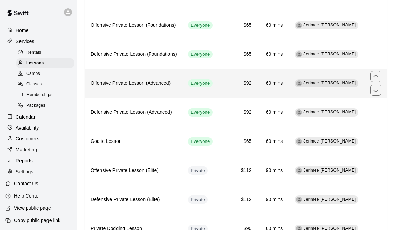
click at [251, 86] on h6 "$92" at bounding box center [237, 84] width 28 height 8
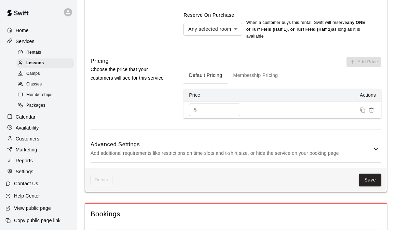
scroll to position [592, 0]
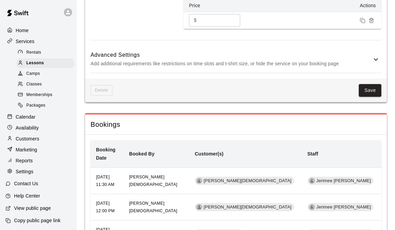
click at [211, 27] on input "**" at bounding box center [219, 20] width 41 height 13
type input "**"
click at [374, 97] on button "Save" at bounding box center [370, 90] width 23 height 13
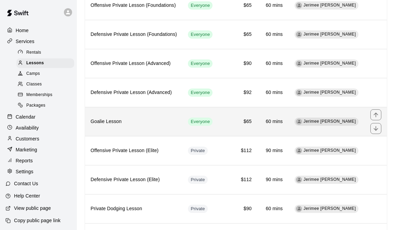
click at [256, 118] on td "$65" at bounding box center [237, 121] width 39 height 29
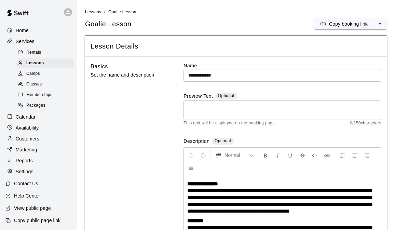
click at [90, 13] on span "Lessons" at bounding box center [93, 12] width 16 height 5
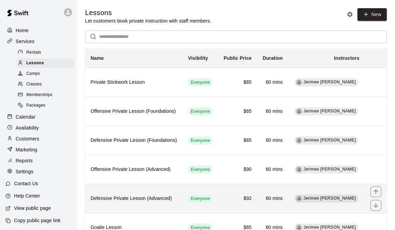
click at [251, 196] on h6 "$92" at bounding box center [237, 199] width 28 height 8
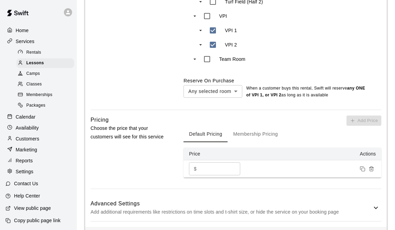
scroll to position [438, 0]
click at [213, 174] on input "**" at bounding box center [219, 168] width 41 height 13
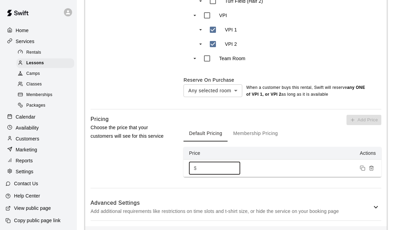
scroll to position [669, 0]
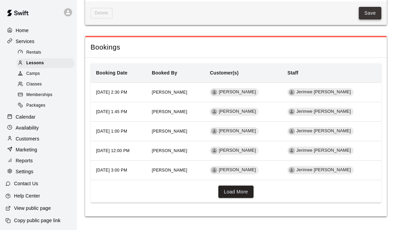
type input "**"
click at [371, 15] on button "Save" at bounding box center [370, 13] width 23 height 13
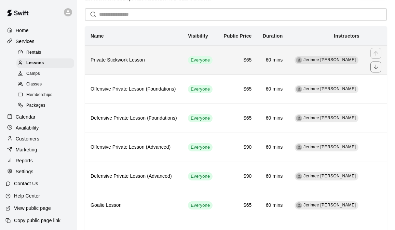
scroll to position [34, 0]
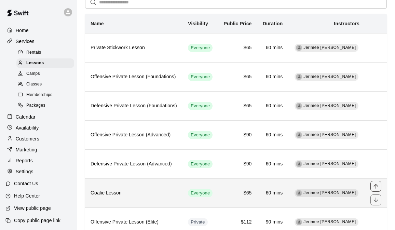
click at [379, 186] on icon "move item up" at bounding box center [375, 186] width 7 height 7
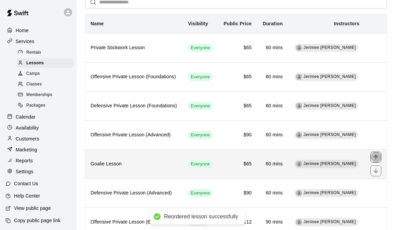
click at [374, 157] on icon "move item up" at bounding box center [375, 157] width 4 height 4
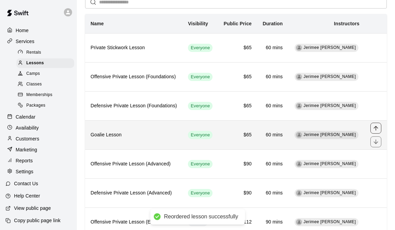
click at [376, 126] on icon "move item up" at bounding box center [375, 128] width 7 height 7
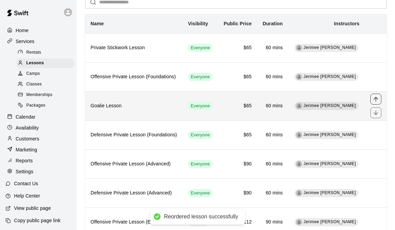
click at [374, 99] on icon "move item up" at bounding box center [375, 99] width 7 height 7
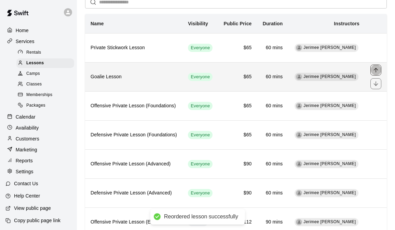
click at [374, 72] on icon "move item up" at bounding box center [375, 70] width 7 height 7
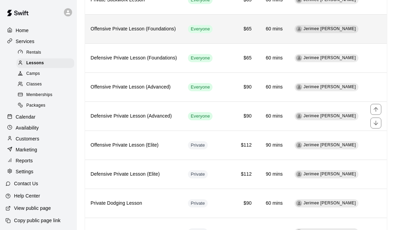
scroll to position [0, 0]
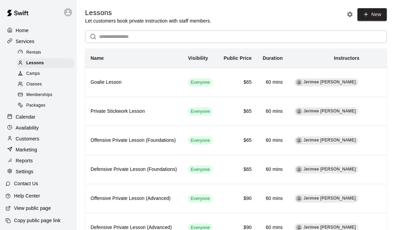
click at [45, 97] on span "Memberships" at bounding box center [39, 95] width 26 height 7
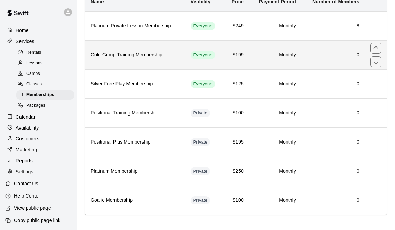
scroll to position [60, 0]
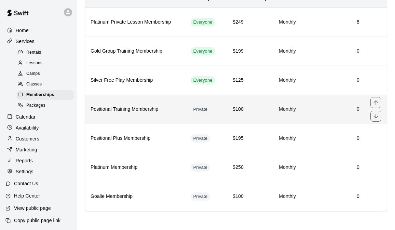
click at [219, 111] on td "Private" at bounding box center [204, 109] width 39 height 29
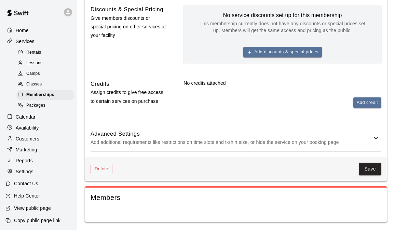
scroll to position [350, 0]
click at [368, 139] on p "Add additional requirements like restrictions on time slots and t-shirt size, o…" at bounding box center [231, 142] width 281 height 9
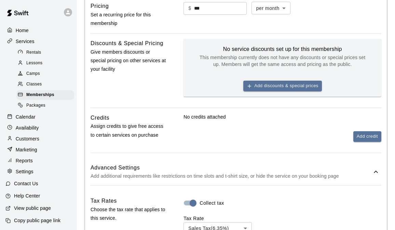
scroll to position [295, 0]
click at [365, 142] on button "Add credit" at bounding box center [367, 137] width 28 height 11
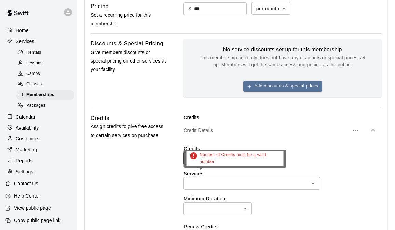
click at [202, 165] on input "number" at bounding box center [200, 158] width 34 height 13
click at [211, 165] on input "*" at bounding box center [200, 158] width 34 height 13
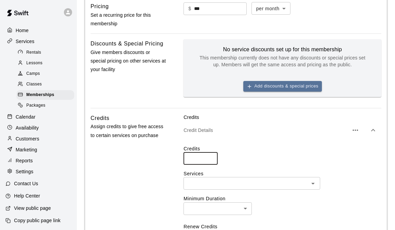
click at [211, 165] on input "*" at bounding box center [200, 158] width 34 height 13
type input "*"
click at [211, 165] on input "*" at bounding box center [200, 158] width 34 height 13
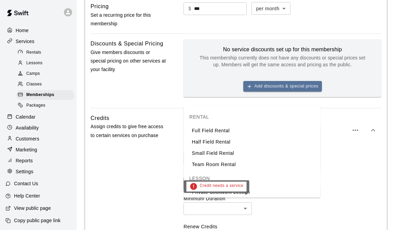
click at [253, 188] on input "text" at bounding box center [245, 183] width 121 height 9
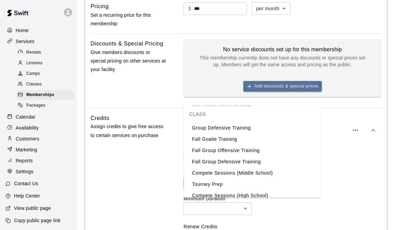
scroll to position [220, 0]
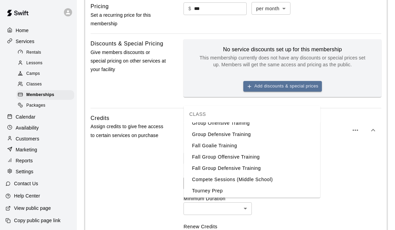
click at [254, 157] on li "Fall Group Offensive Training" at bounding box center [252, 156] width 137 height 11
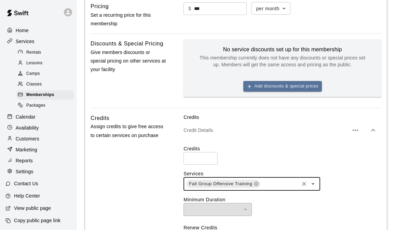
click at [277, 188] on input "text" at bounding box center [279, 184] width 37 height 9
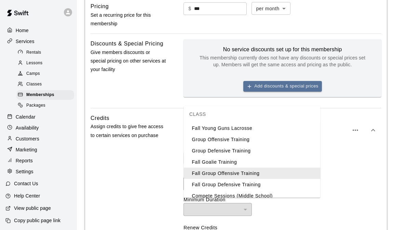
scroll to position [21, 0]
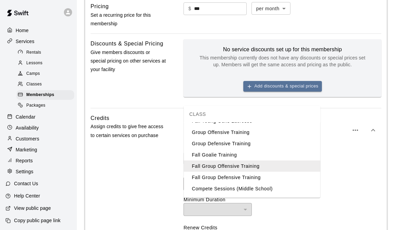
click at [250, 177] on li "Fall Group Defensive Training" at bounding box center [252, 176] width 137 height 11
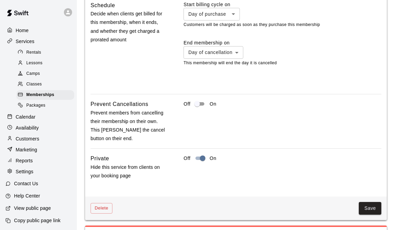
scroll to position [865, 0]
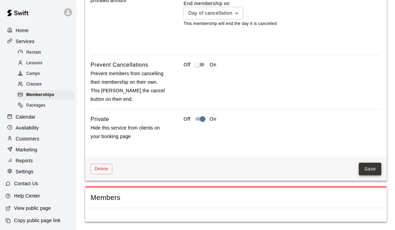
click at [372, 166] on button "Save" at bounding box center [370, 169] width 23 height 13
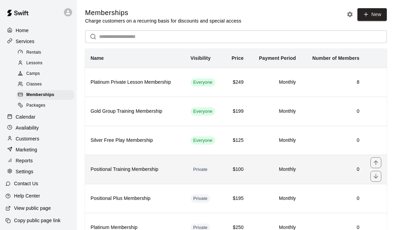
click at [234, 172] on h6 "$100" at bounding box center [237, 170] width 14 height 8
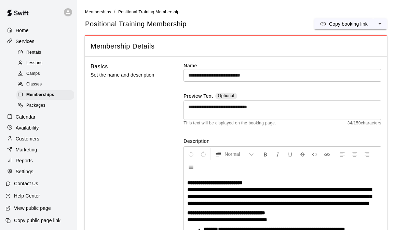
click at [102, 10] on span "Memberships" at bounding box center [98, 12] width 26 height 5
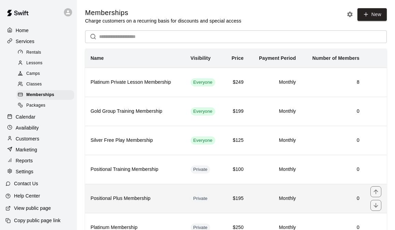
click at [219, 198] on td "Private" at bounding box center [204, 198] width 39 height 29
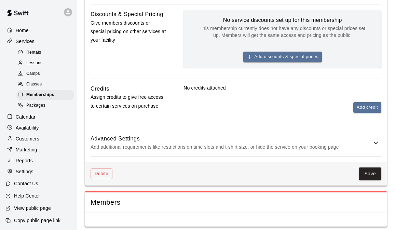
scroll to position [317, 0]
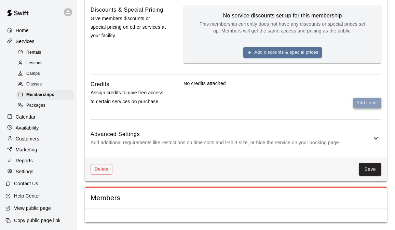
click at [363, 106] on button "Add credit" at bounding box center [367, 103] width 28 height 11
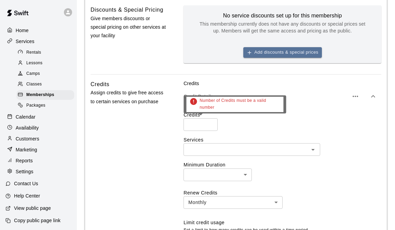
click at [190, 128] on input "number" at bounding box center [200, 124] width 34 height 13
click at [210, 124] on input "*" at bounding box center [200, 124] width 34 height 13
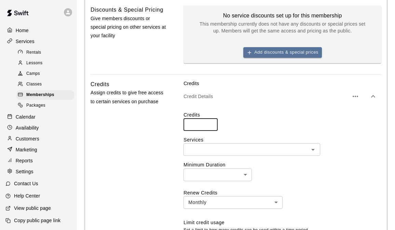
click at [210, 124] on input "*" at bounding box center [200, 124] width 34 height 13
type input "*"
click at [210, 124] on input "*" at bounding box center [200, 124] width 34 height 13
click at [225, 155] on div "​" at bounding box center [251, 149] width 137 height 13
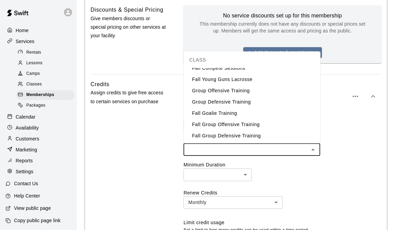
scroll to position [199, 0]
click at [247, 125] on li "Fall Group Offensive Training" at bounding box center [252, 123] width 137 height 11
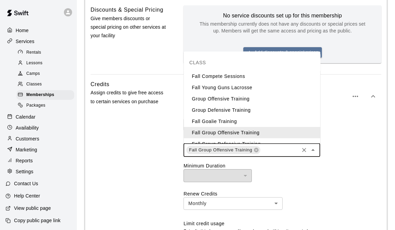
click at [274, 152] on input "text" at bounding box center [279, 150] width 37 height 9
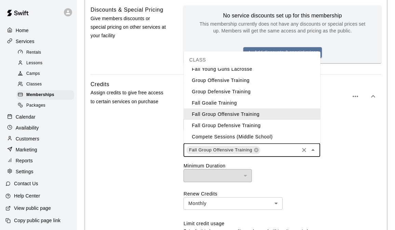
scroll to position [19, 0]
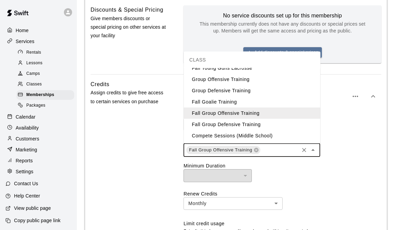
click at [253, 125] on li "Fall Group Defensive Training" at bounding box center [252, 124] width 137 height 11
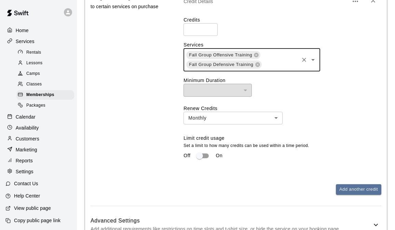
scroll to position [413, 0]
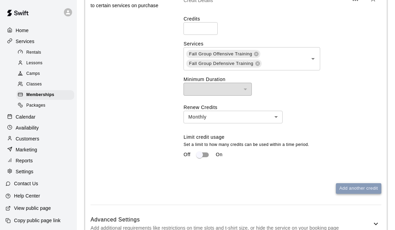
click at [348, 189] on button "Add another credit" at bounding box center [358, 188] width 45 height 11
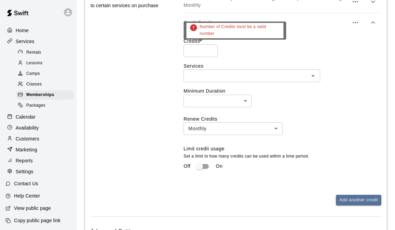
click at [209, 49] on input "*" at bounding box center [200, 50] width 34 height 13
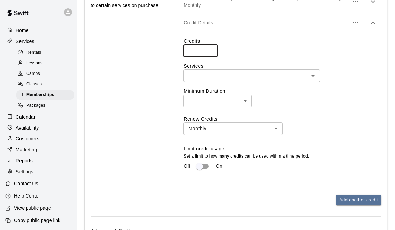
click at [209, 49] on input "*" at bounding box center [200, 50] width 34 height 13
type input "*"
click at [209, 49] on input "*" at bounding box center [200, 50] width 34 height 13
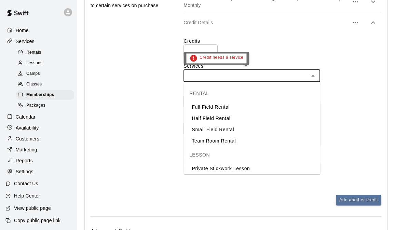
click at [238, 76] on input "text" at bounding box center [245, 75] width 121 height 9
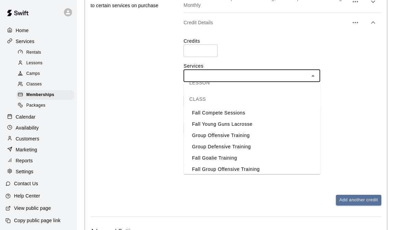
scroll to position [176, 0]
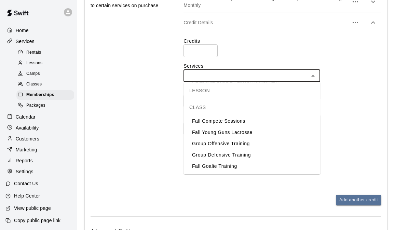
click at [239, 122] on li "Fall Compete Sessions" at bounding box center [252, 121] width 137 height 11
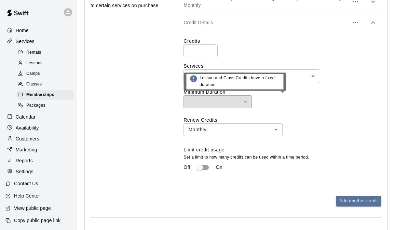
click at [316, 104] on div "​ ​" at bounding box center [282, 101] width 198 height 13
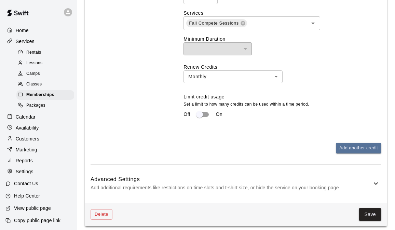
scroll to position [511, 0]
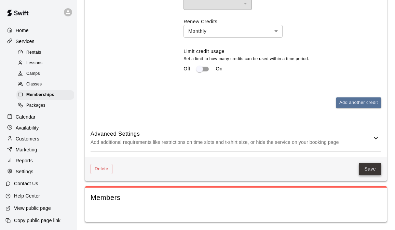
click at [368, 166] on button "Save" at bounding box center [370, 169] width 23 height 13
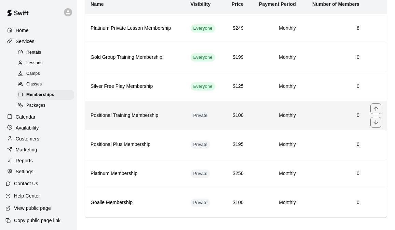
scroll to position [60, 0]
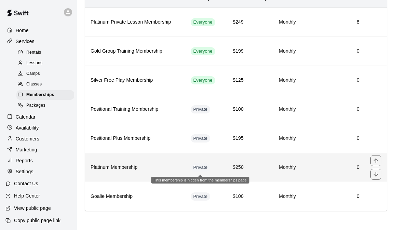
click at [209, 166] on span "Private" at bounding box center [201, 167] width 20 height 6
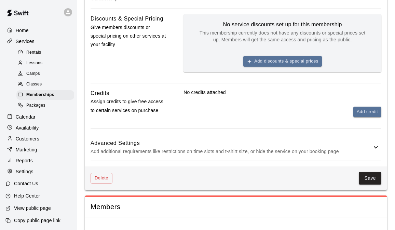
scroll to position [328, 0]
click at [368, 117] on button "Add credit" at bounding box center [367, 111] width 28 height 11
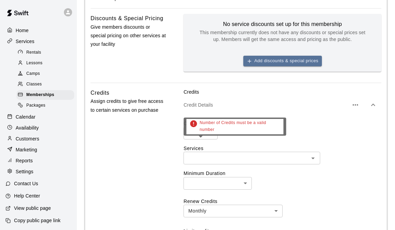
click at [201, 139] on input "number" at bounding box center [200, 133] width 34 height 13
click at [210, 139] on input "*" at bounding box center [200, 133] width 34 height 13
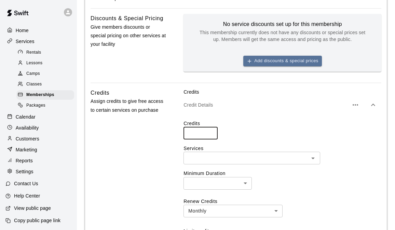
click at [210, 139] on input "*" at bounding box center [200, 133] width 34 height 13
type input "*"
click at [210, 139] on input "*" at bounding box center [200, 133] width 34 height 13
click at [230, 162] on input "text" at bounding box center [245, 158] width 121 height 9
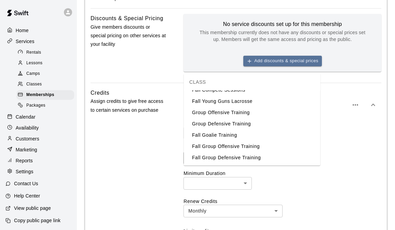
scroll to position [199, 0]
click at [249, 112] on li "Group Offensive Training" at bounding box center [252, 112] width 137 height 11
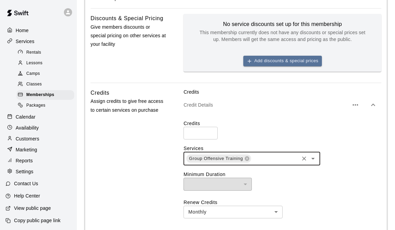
click at [264, 163] on input "text" at bounding box center [275, 158] width 46 height 9
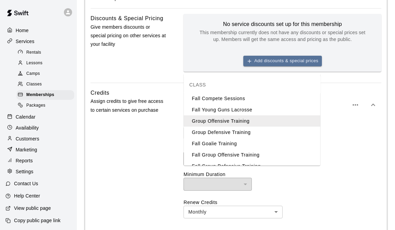
click at [245, 132] on li "Group Defensive Training" at bounding box center [252, 131] width 137 height 11
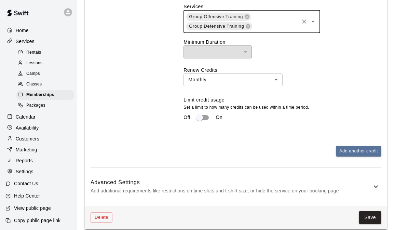
scroll to position [474, 0]
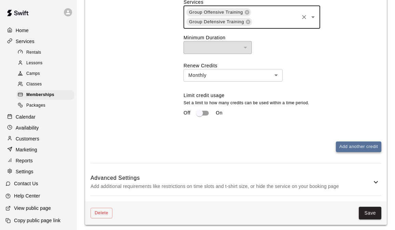
click at [361, 152] on button "Add another credit" at bounding box center [358, 146] width 45 height 11
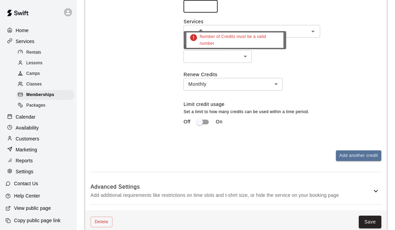
click at [210, 13] on input "number" at bounding box center [200, 6] width 34 height 13
click at [210, 13] on input "*" at bounding box center [200, 6] width 34 height 13
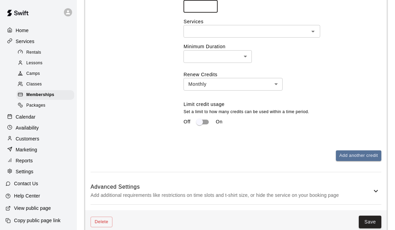
click at [210, 13] on input "*" at bounding box center [200, 6] width 34 height 13
type input "*"
click at [210, 13] on input "*" at bounding box center [200, 6] width 34 height 13
click at [220, 36] on input "text" at bounding box center [245, 31] width 121 height 9
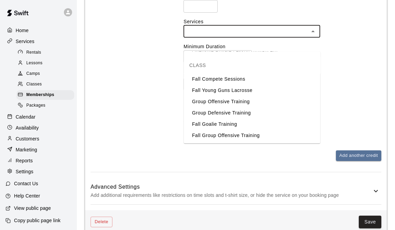
scroll to position [178, 0]
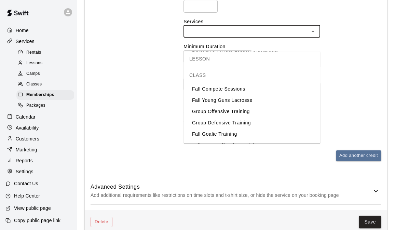
click at [240, 88] on li "Fall Compete Sessions" at bounding box center [252, 89] width 137 height 11
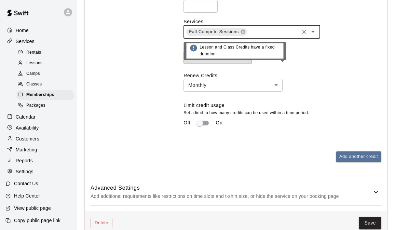
click at [302, 64] on div "​ ​" at bounding box center [282, 57] width 198 height 13
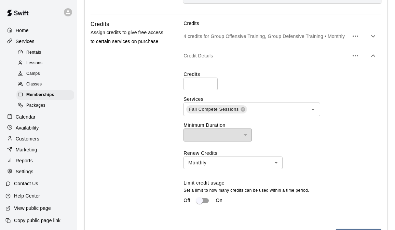
scroll to position [385, 0]
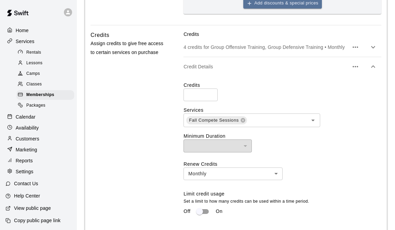
click at [374, 48] on icon "button" at bounding box center [373, 47] width 4 height 2
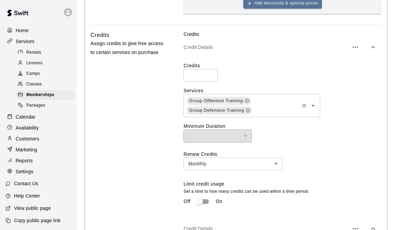
click at [271, 115] on input "text" at bounding box center [275, 110] width 45 height 9
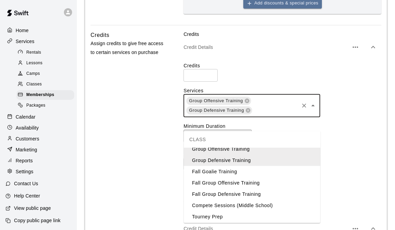
scroll to position [24, 0]
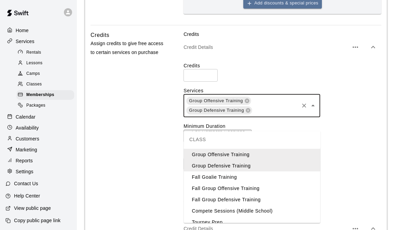
click at [259, 189] on li "Fall Group Offensive Training" at bounding box center [252, 188] width 137 height 11
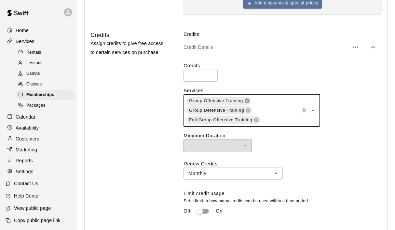
click at [247, 103] on icon at bounding box center [247, 101] width 4 height 4
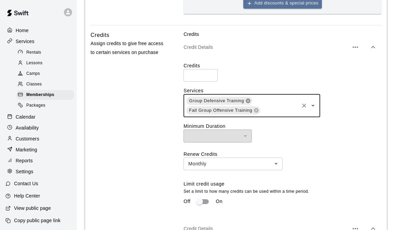
click at [247, 103] on icon at bounding box center [248, 101] width 4 height 4
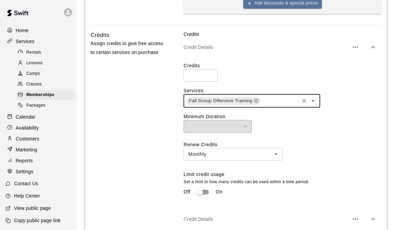
click at [273, 105] on input "text" at bounding box center [279, 101] width 37 height 9
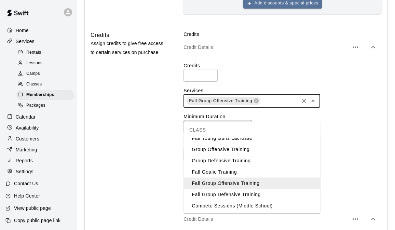
scroll to position [33, 0]
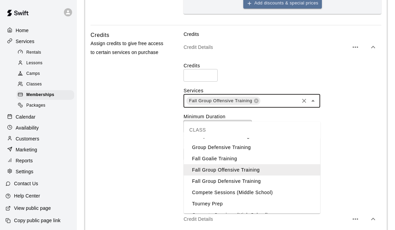
click at [252, 182] on li "Fall Group Defensive Training" at bounding box center [252, 181] width 137 height 11
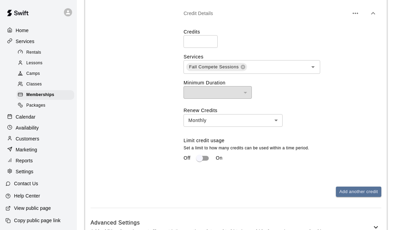
scroll to position [602, 0]
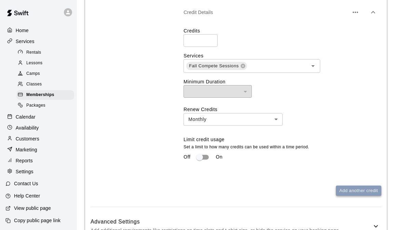
click at [356, 196] on button "Add another credit" at bounding box center [358, 190] width 45 height 11
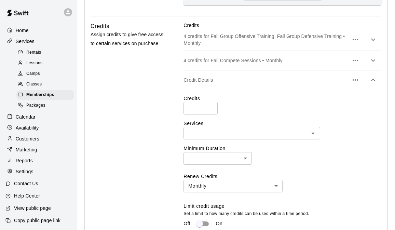
scroll to position [396, 0]
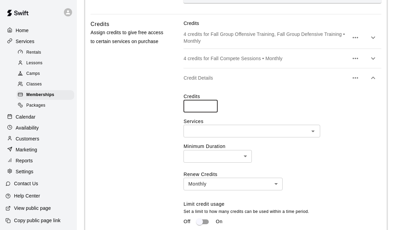
click at [209, 112] on input "*" at bounding box center [200, 106] width 34 height 13
type input "*"
click at [209, 112] on input "*" at bounding box center [200, 106] width 34 height 13
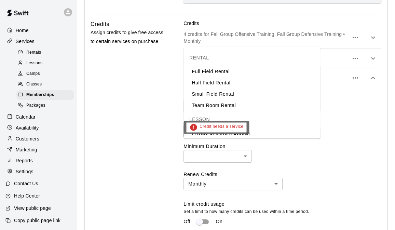
click at [223, 135] on input "text" at bounding box center [245, 131] width 121 height 9
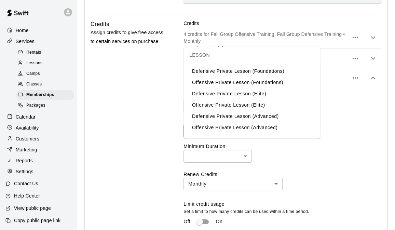
scroll to position [110, 0]
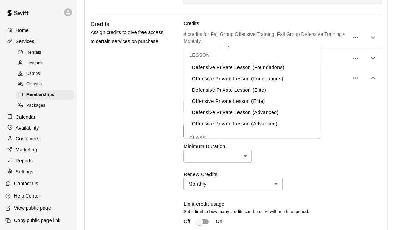
click at [255, 69] on li "Defensive Private Lesson (Foundations)" at bounding box center [252, 67] width 137 height 11
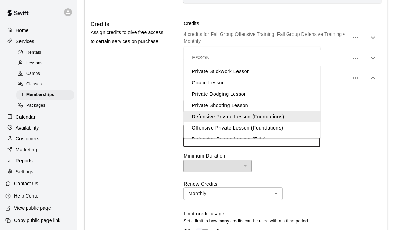
click at [290, 145] on input "text" at bounding box center [241, 140] width 112 height 9
click at [276, 126] on li "Offensive Private Lesson (Foundations)" at bounding box center [252, 127] width 137 height 11
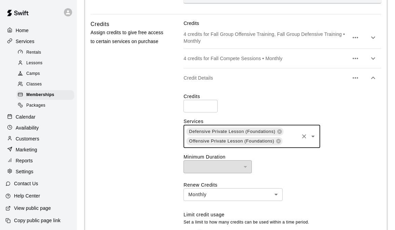
click at [289, 146] on input "text" at bounding box center [290, 141] width 15 height 9
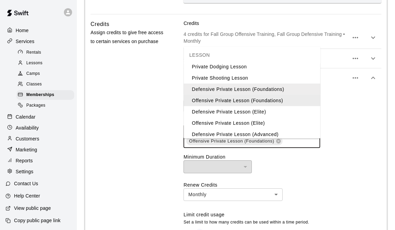
scroll to position [30, 0]
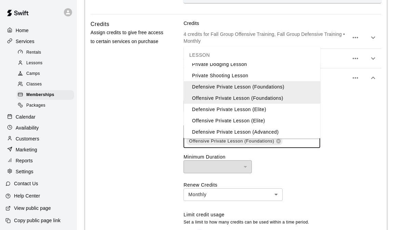
click at [266, 110] on li "Defensive Private Lesson (Elite)" at bounding box center [252, 108] width 137 height 11
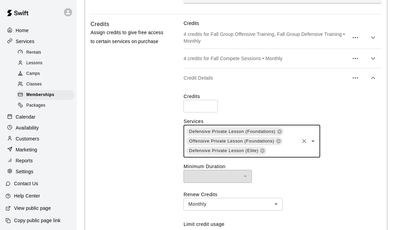
click at [283, 157] on div "Defensive Private Lesson (Foundations) Offensive Private Lesson (Foundations) D…" at bounding box center [251, 141] width 137 height 33
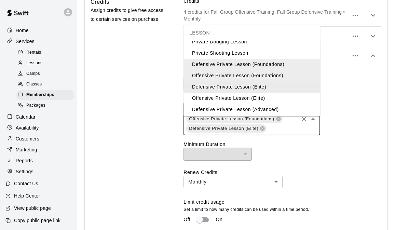
click at [264, 86] on li "Defensive Private Lesson (Elite)" at bounding box center [252, 86] width 137 height 11
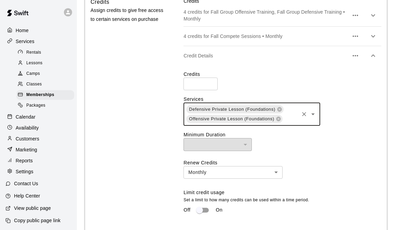
click at [287, 123] on input "text" at bounding box center [290, 119] width 15 height 9
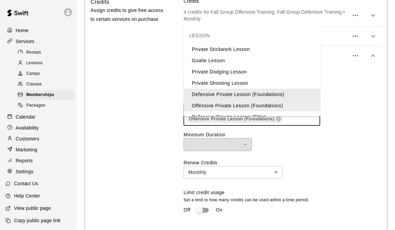
scroll to position [43, 0]
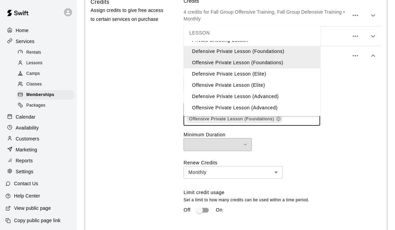
click at [268, 74] on li "Defensive Private Lesson (Elite)" at bounding box center [252, 73] width 137 height 11
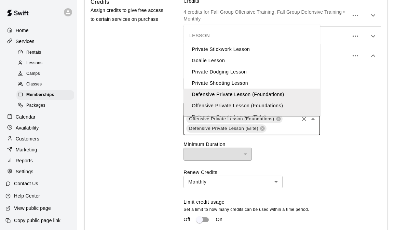
click at [287, 133] on input "text" at bounding box center [282, 128] width 31 height 9
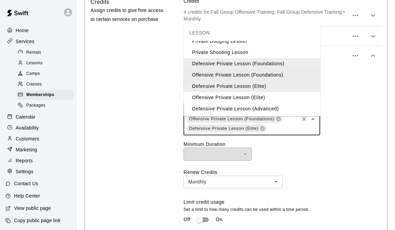
scroll to position [31, 0]
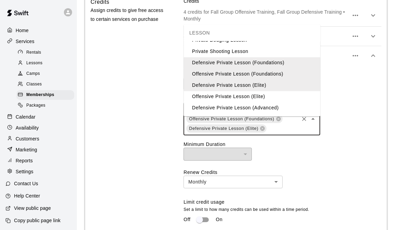
click at [262, 96] on li "Offensive Private Lesson (Elite)" at bounding box center [252, 96] width 137 height 11
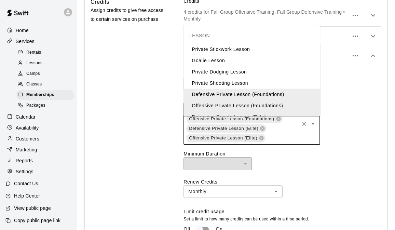
click at [282, 142] on input "text" at bounding box center [282, 138] width 32 height 9
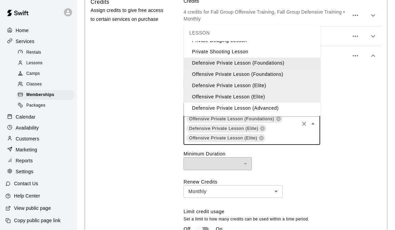
scroll to position [37, 0]
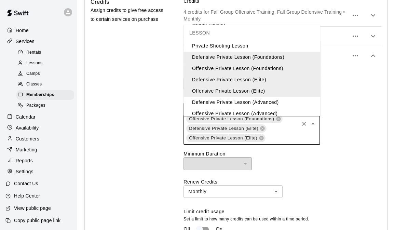
click at [272, 101] on li "Defensive Private Lesson (Advanced)" at bounding box center [252, 102] width 137 height 11
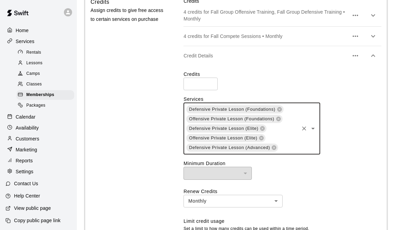
click at [287, 152] on input "text" at bounding box center [288, 147] width 19 height 9
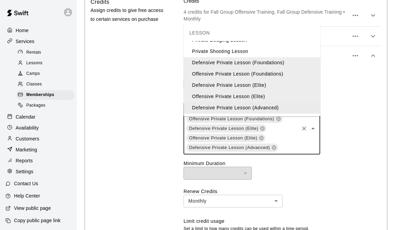
scroll to position [43, 0]
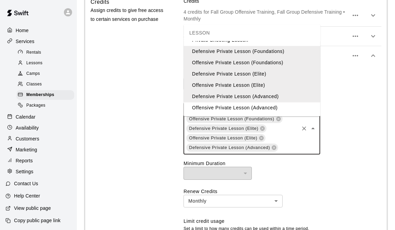
click at [281, 110] on li "Offensive Private Lesson (Advanced)" at bounding box center [252, 107] width 137 height 11
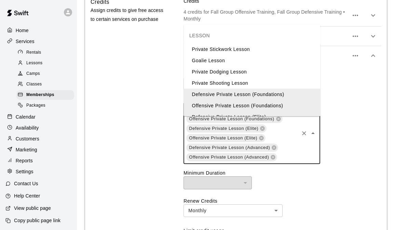
click at [289, 162] on input "text" at bounding box center [288, 157] width 20 height 9
click at [260, 52] on li "Private Stickwork Lesson" at bounding box center [252, 48] width 137 height 11
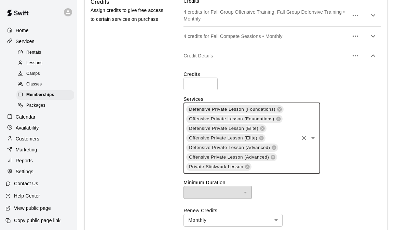
click at [283, 171] on input "text" at bounding box center [275, 167] width 46 height 9
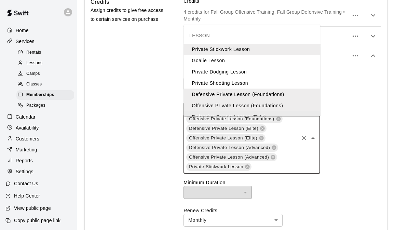
click at [357, 150] on div "Defensive Private Lesson (Foundations) Offensive Private Lesson (Foundations) D…" at bounding box center [282, 137] width 198 height 71
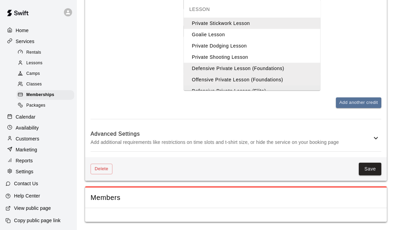
scroll to position [621, 0]
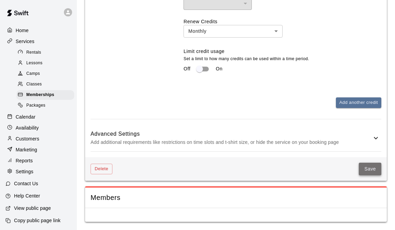
click at [376, 173] on button "Save" at bounding box center [370, 169] width 23 height 13
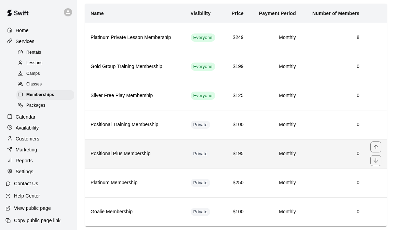
scroll to position [60, 0]
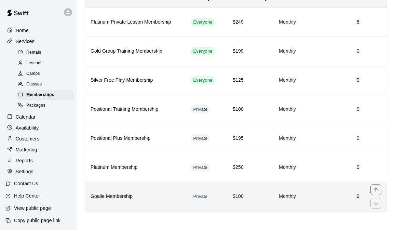
click at [252, 198] on td "Monthly" at bounding box center [275, 196] width 52 height 29
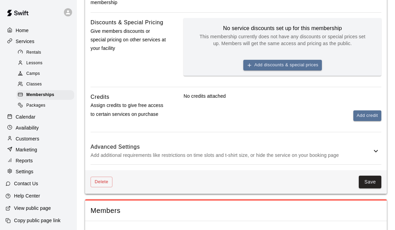
scroll to position [296, 0]
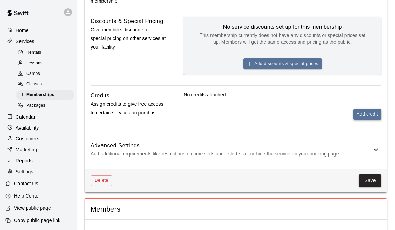
click at [371, 120] on button "Add credit" at bounding box center [367, 114] width 28 height 11
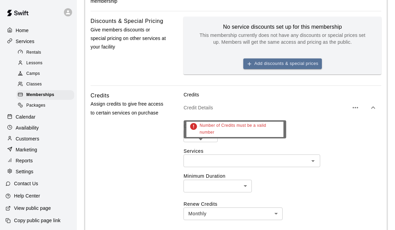
click at [209, 142] on input "*" at bounding box center [200, 135] width 34 height 13
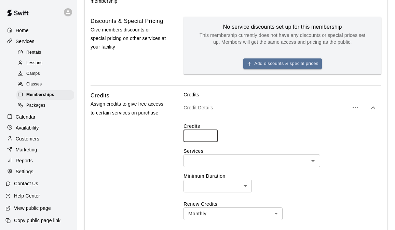
type input "*"
click at [210, 142] on input "*" at bounding box center [200, 135] width 34 height 13
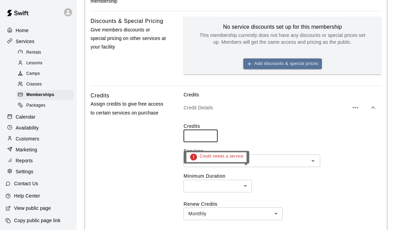
click at [232, 167] on div "​" at bounding box center [251, 160] width 137 height 13
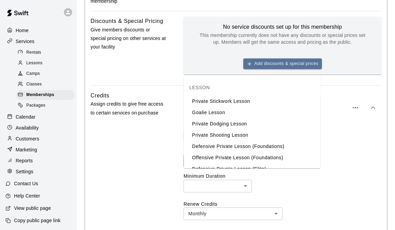
scroll to position [69, 0]
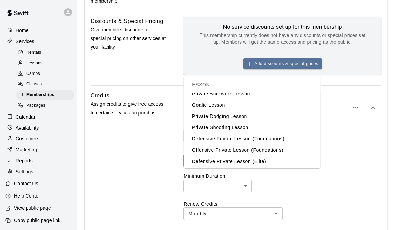
click at [238, 105] on li "Goalie Lesson" at bounding box center [252, 104] width 137 height 11
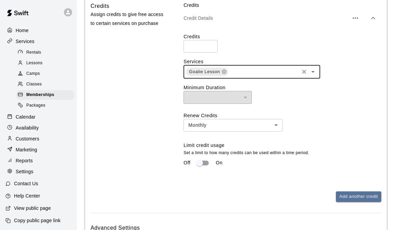
scroll to position [418, 0]
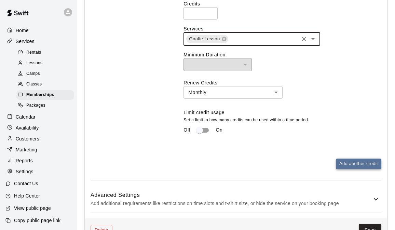
click at [359, 169] on button "Add another credit" at bounding box center [358, 163] width 45 height 11
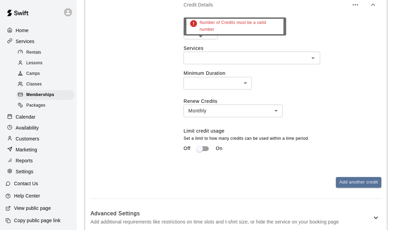
click at [210, 39] on input "*" at bounding box center [200, 33] width 34 height 13
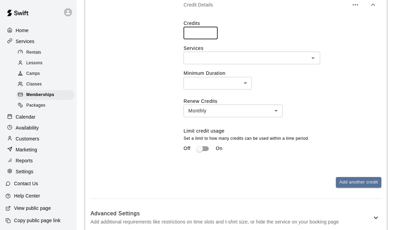
click at [210, 39] on input "*" at bounding box center [200, 33] width 34 height 13
type input "*"
click at [210, 39] on input "*" at bounding box center [200, 33] width 34 height 13
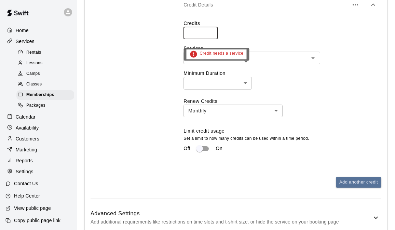
click at [218, 62] on input "text" at bounding box center [245, 58] width 121 height 9
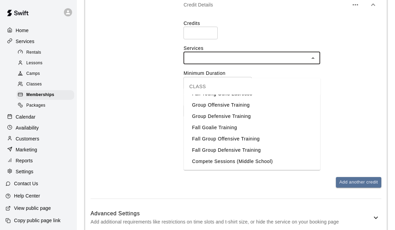
scroll to position [211, 0]
click at [231, 127] on li "Fall Goalie Training" at bounding box center [252, 127] width 137 height 11
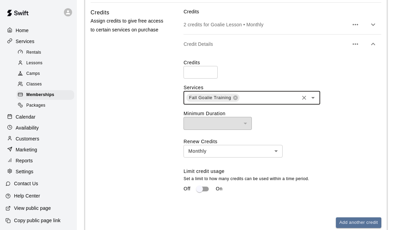
scroll to position [376, 0]
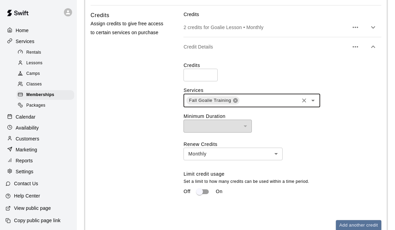
click at [235, 103] on icon at bounding box center [235, 100] width 4 height 4
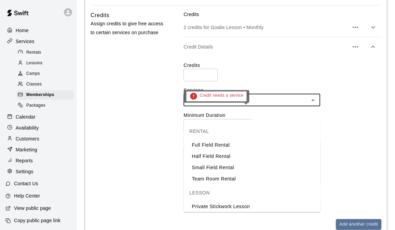
click at [248, 104] on input "text" at bounding box center [245, 100] width 121 height 9
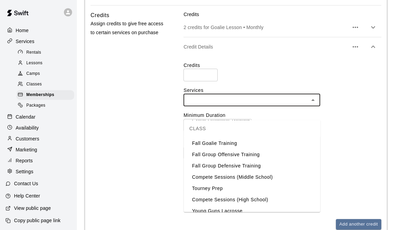
scroll to position [239, 0]
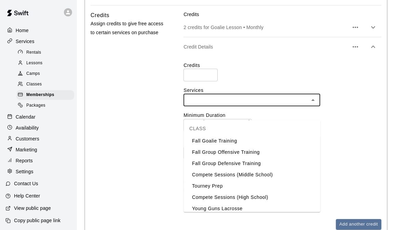
click at [245, 179] on li "Compete Sessions (Middle School)" at bounding box center [252, 174] width 137 height 11
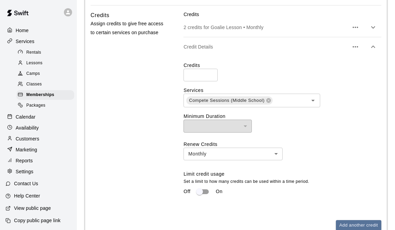
click at [343, 146] on div "Credits * ​ Services Compete Sessions (Middle School) ​ Minimum Duration ​ ​ Re…" at bounding box center [282, 133] width 198 height 142
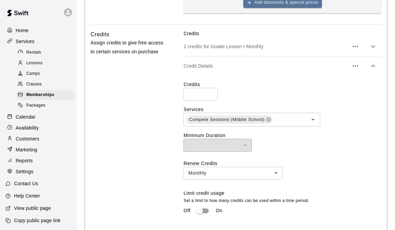
scroll to position [326, 0]
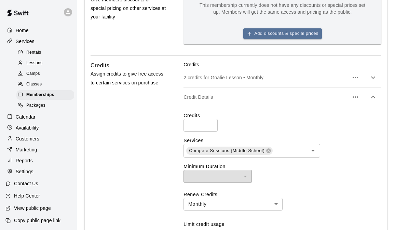
click at [357, 82] on icon "button" at bounding box center [355, 77] width 8 height 8
click at [264, 87] on div at bounding box center [197, 115] width 395 height 230
click at [254, 81] on p "2 credits for Goalie Lesson • Monthly" at bounding box center [265, 77] width 165 height 7
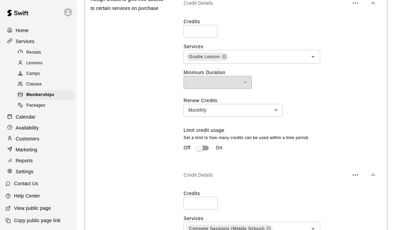
scroll to position [401, 0]
click at [225, 59] on icon at bounding box center [224, 56] width 4 height 4
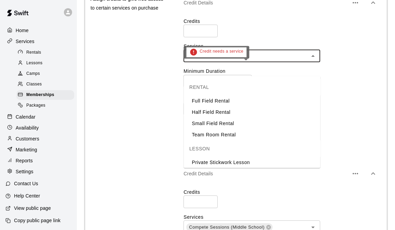
click at [230, 60] on input "text" at bounding box center [245, 56] width 121 height 9
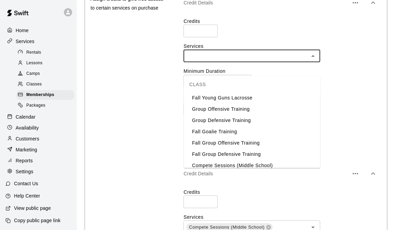
scroll to position [205, 0]
click at [230, 129] on li "Fall Goalie Training" at bounding box center [252, 131] width 137 height 11
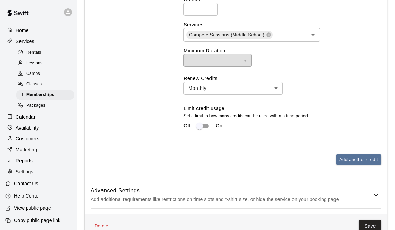
scroll to position [665, 0]
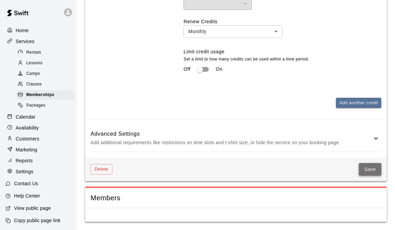
click at [368, 175] on button "Save" at bounding box center [370, 169] width 23 height 13
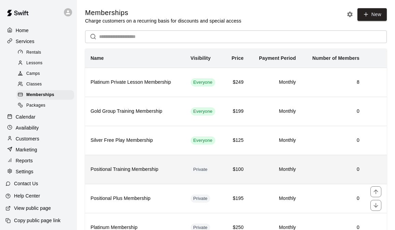
scroll to position [60, 0]
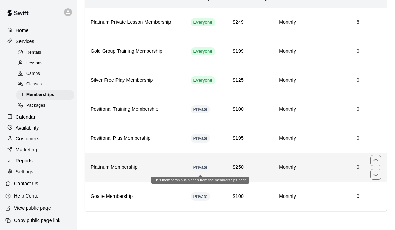
click at [201, 165] on span "Private" at bounding box center [201, 167] width 20 height 6
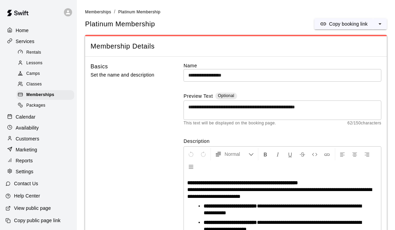
click at [100, 9] on link "Memberships" at bounding box center [98, 11] width 26 height 5
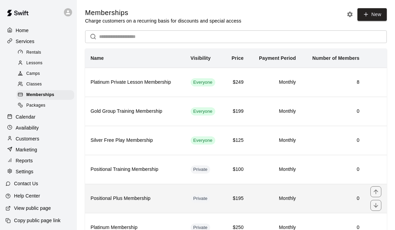
click at [185, 201] on td "Private" at bounding box center [204, 198] width 39 height 29
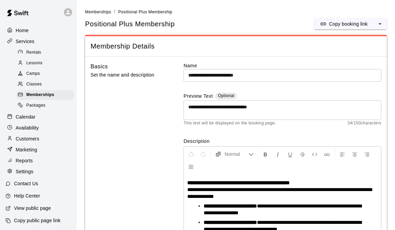
click at [107, 14] on li "Memberships" at bounding box center [98, 12] width 26 height 8
click at [106, 13] on span "Memberships" at bounding box center [98, 12] width 26 height 5
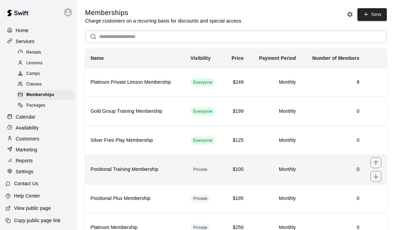
click at [205, 175] on td "Private" at bounding box center [204, 169] width 39 height 29
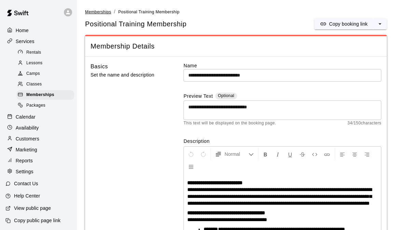
click at [99, 10] on span "Memberships" at bounding box center [98, 12] width 26 height 5
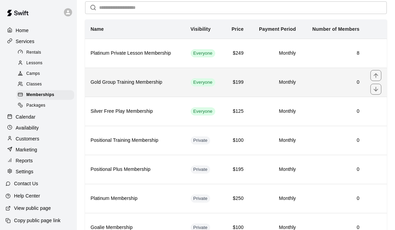
scroll to position [60, 0]
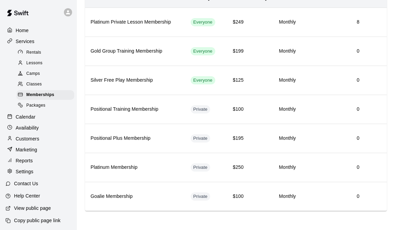
click at [39, 118] on div "Calendar" at bounding box center [38, 117] width 66 height 10
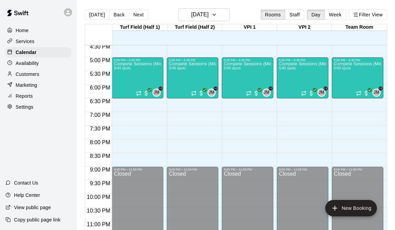
scroll to position [450, 0]
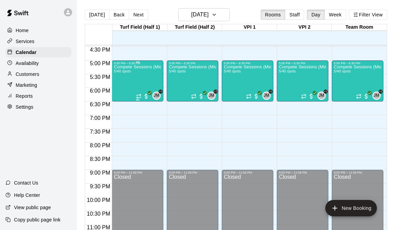
click at [138, 74] on div "Compete Sessions (Middle School) 5/40 spots" at bounding box center [137, 180] width 47 height 230
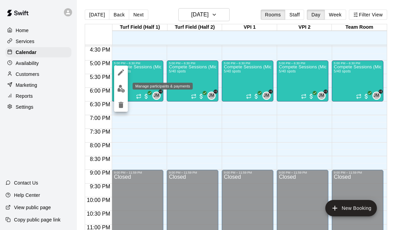
click at [119, 90] on img "edit" at bounding box center [121, 89] width 8 height 8
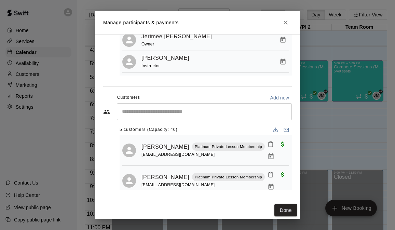
scroll to position [0, 0]
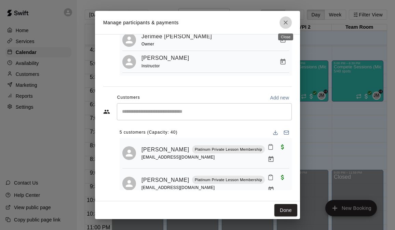
click at [281, 23] on button "Close" at bounding box center [285, 22] width 12 height 12
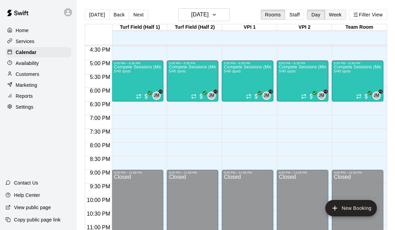
click at [331, 17] on button "Week" at bounding box center [335, 15] width 22 height 10
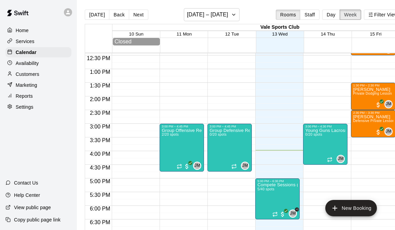
scroll to position [340, 0]
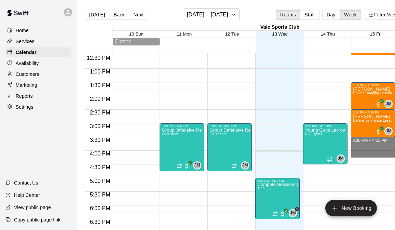
drag, startPoint x: 370, startPoint y: 151, endPoint x: 367, endPoint y: 143, distance: 9.1
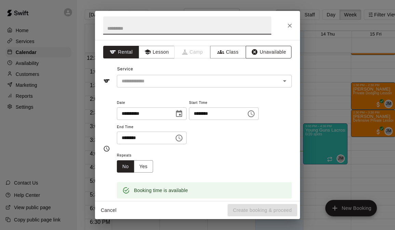
click at [265, 53] on button "Unavailable" at bounding box center [269, 52] width 46 height 13
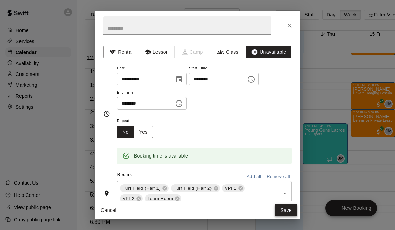
click at [282, 210] on button "Save" at bounding box center [286, 210] width 23 height 13
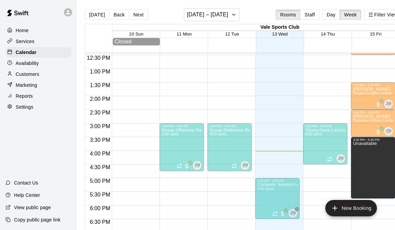
drag, startPoint x: 374, startPoint y: 156, endPoint x: 376, endPoint y: 204, distance: 47.2
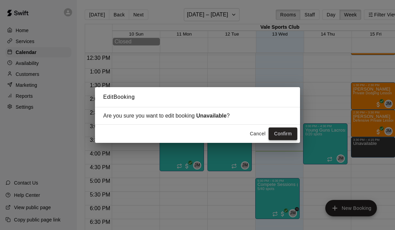
click at [286, 138] on button "Confirm" at bounding box center [282, 133] width 29 height 13
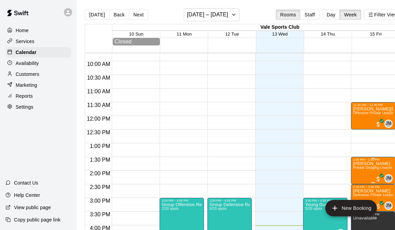
scroll to position [273, 0]
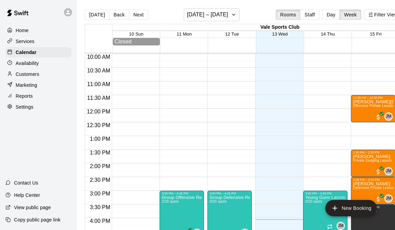
click at [249, 107] on div "12:00 AM – 9:00 AM Closed 3:00 PM – 4:45 PM Group Defensive Reps 0/20 spots JM …" at bounding box center [229, 109] width 44 height 656
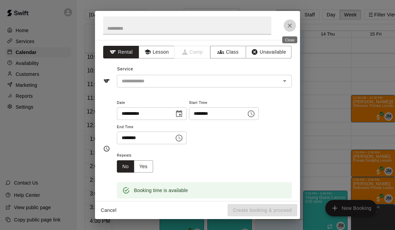
click at [289, 24] on icon "Close" at bounding box center [289, 25] width 7 height 7
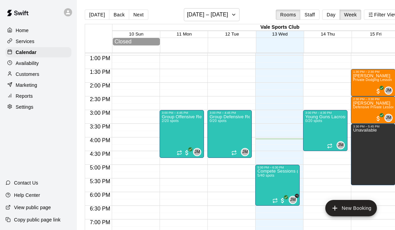
scroll to position [378, 0]
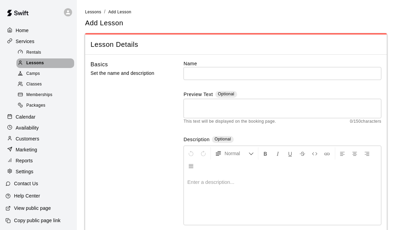
click at [29, 63] on span "Lessons" at bounding box center [35, 63] width 18 height 7
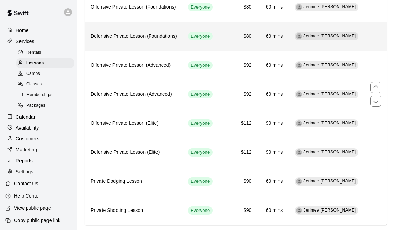
scroll to position [107, 0]
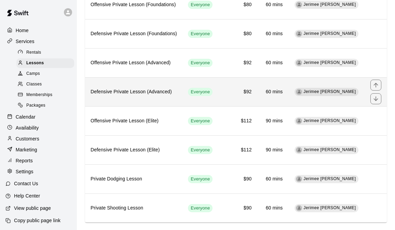
click at [177, 92] on h6 "Defensive Private Lesson (Advanced)" at bounding box center [134, 92] width 86 height 8
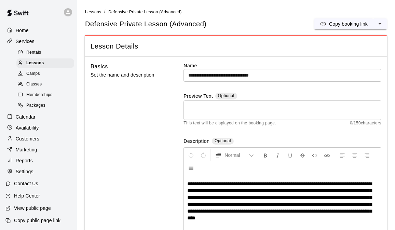
scroll to position [64, 0]
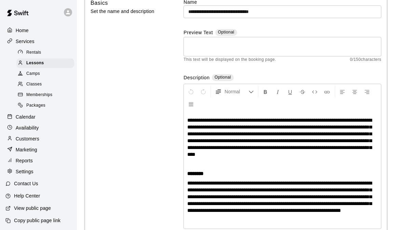
click at [255, 149] on span "**********" at bounding box center [279, 137] width 184 height 39
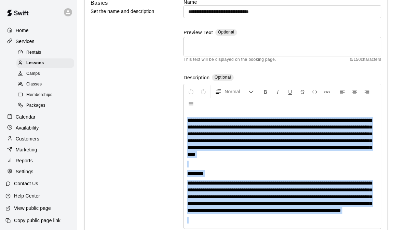
copy div "**********"
click at [296, 175] on p "********" at bounding box center [282, 173] width 190 height 7
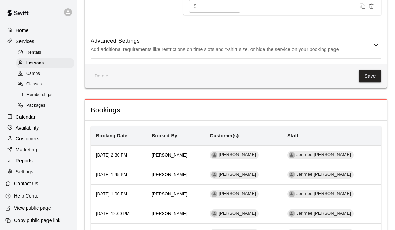
scroll to position [603, 0]
